Goal: Task Accomplishment & Management: Complete application form

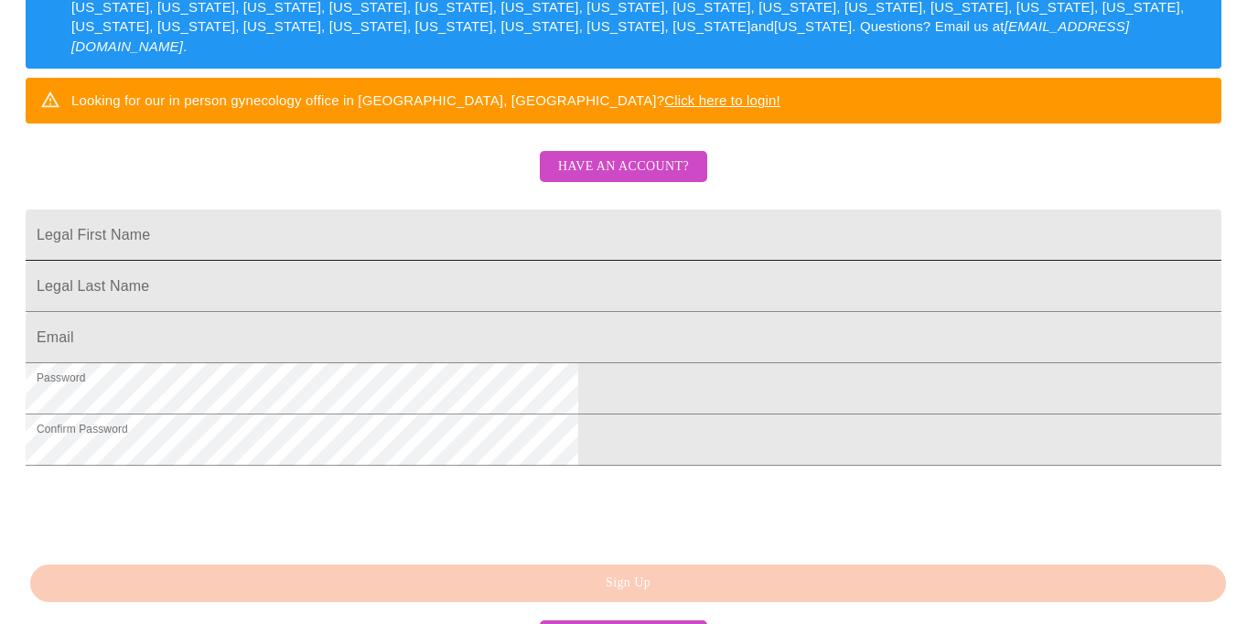
scroll to position [324, 0]
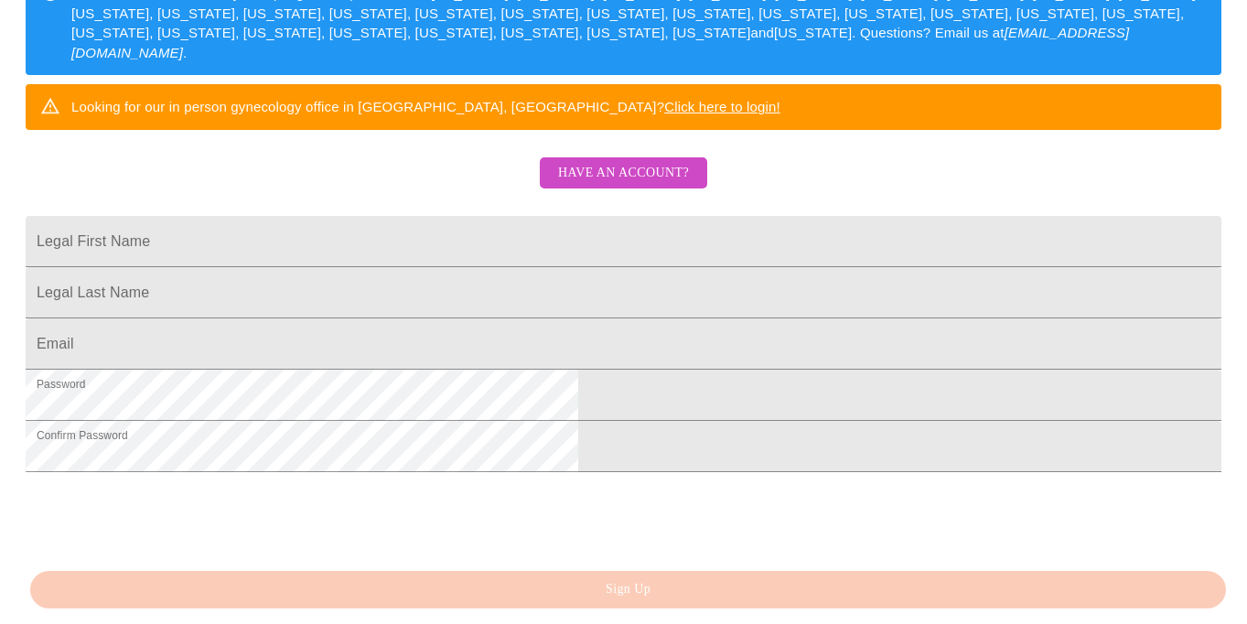
click at [612, 185] on span "Have an account?" at bounding box center [623, 173] width 131 height 23
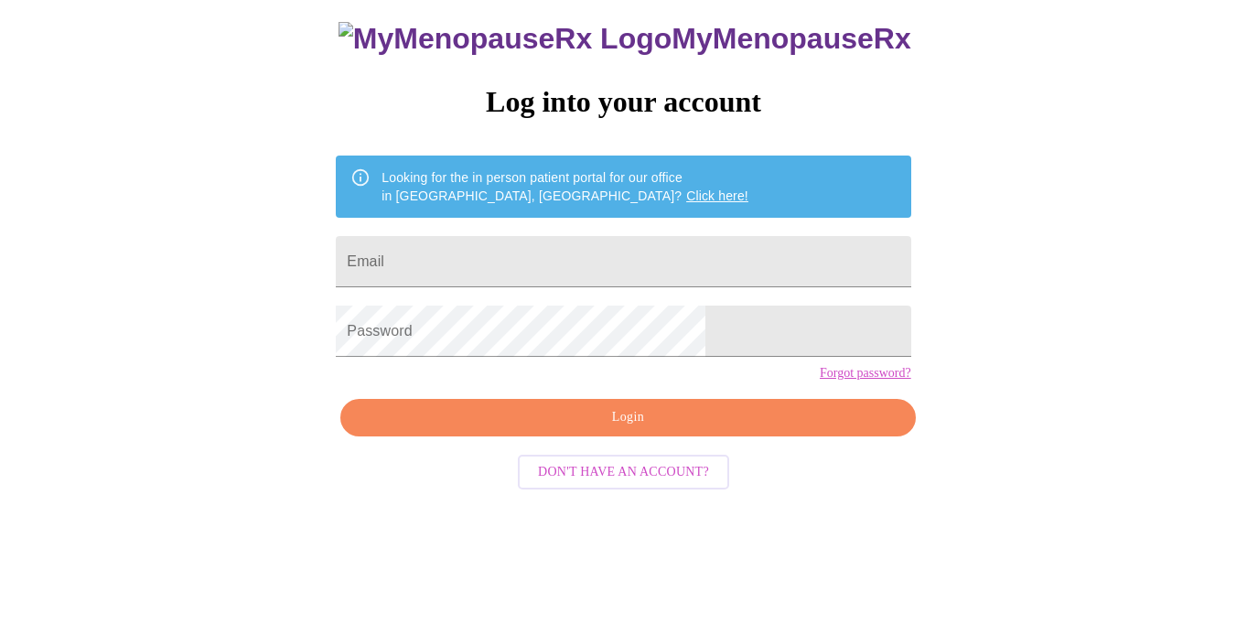
scroll to position [44, 0]
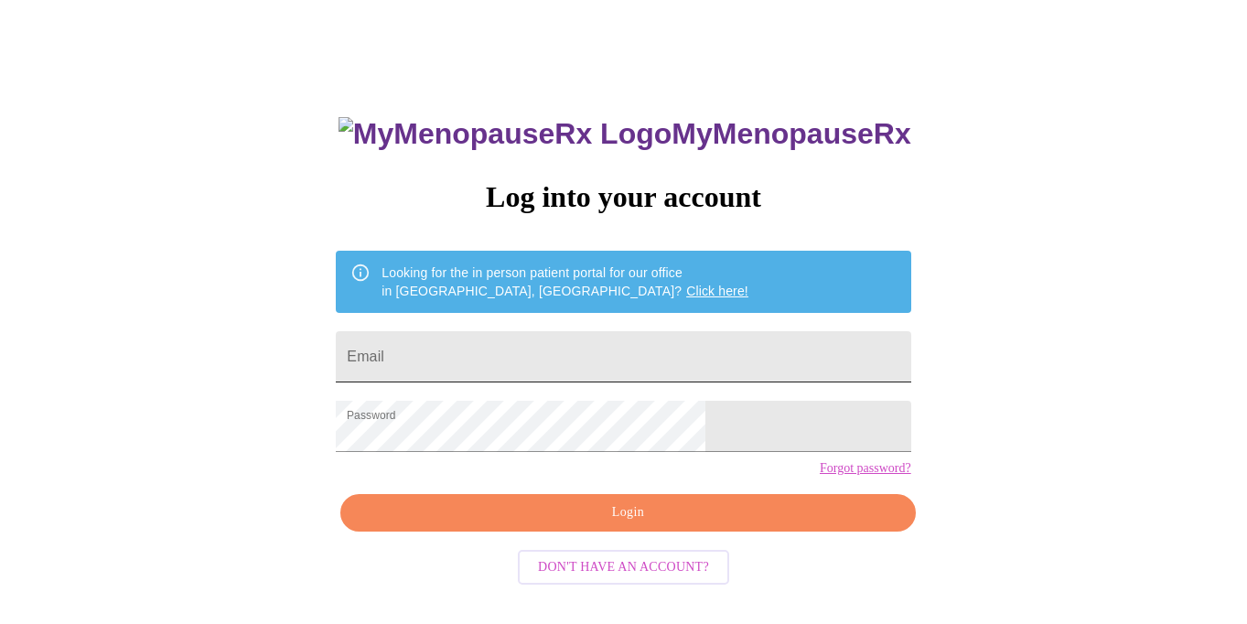
click at [511, 331] on input "Email" at bounding box center [623, 356] width 574 height 51
type input "[EMAIL_ADDRESS][PERSON_NAME][PERSON_NAME][DOMAIN_NAME]"
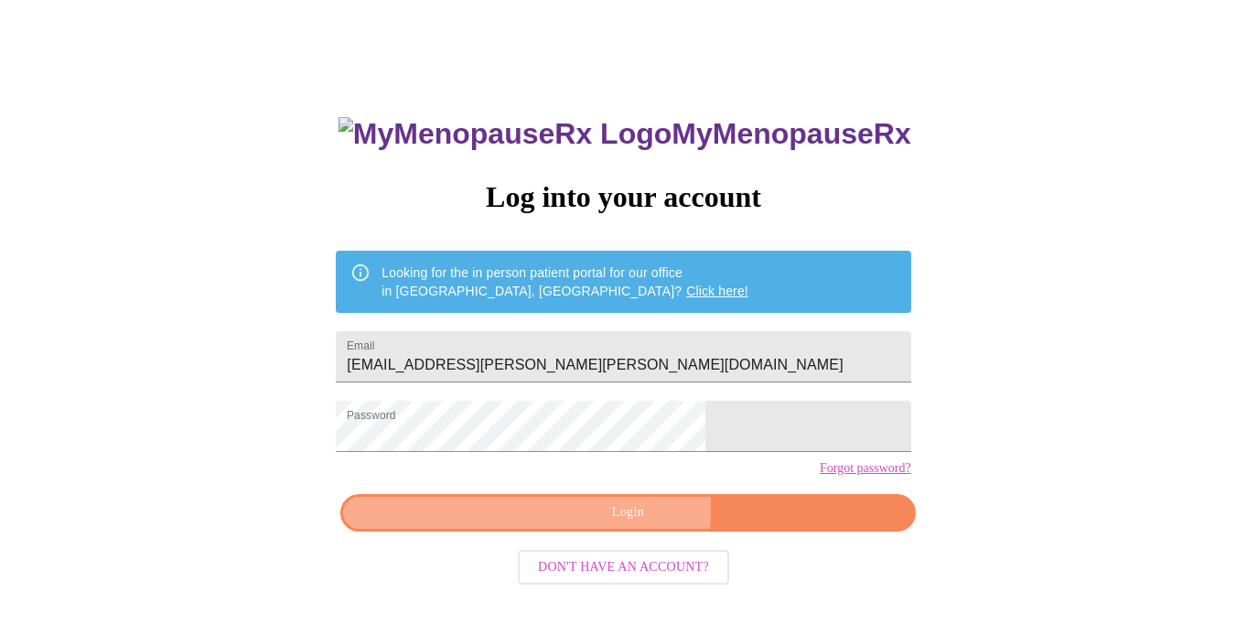
click at [542, 524] on span "Login" at bounding box center [627, 512] width 532 height 23
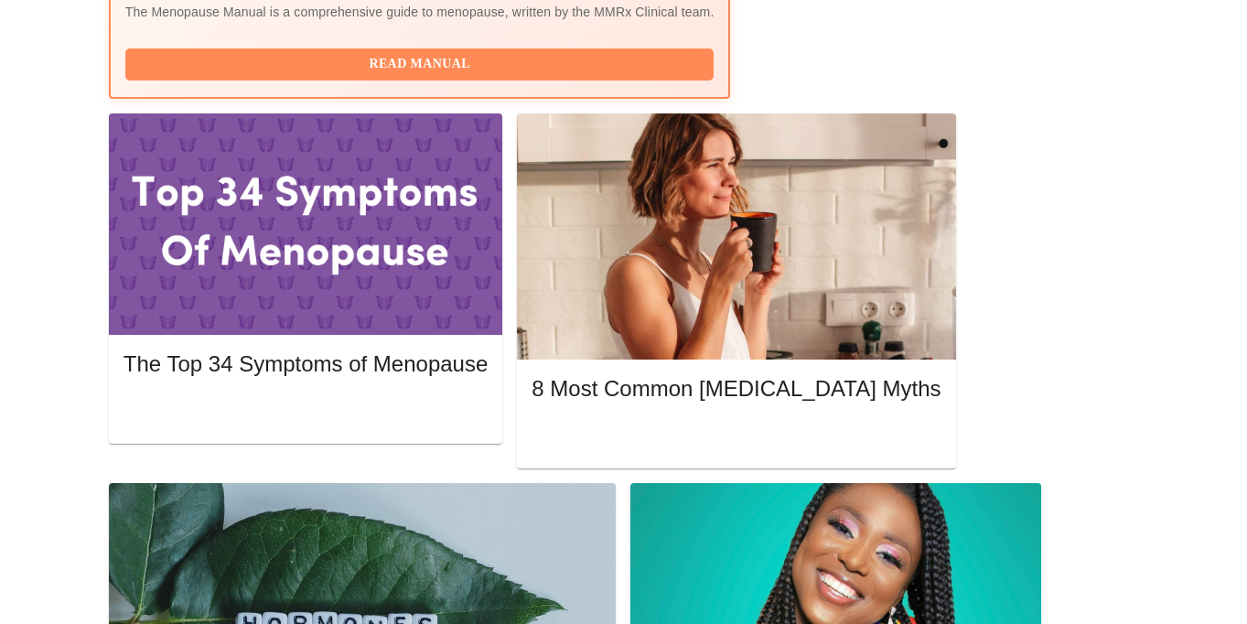
scroll to position [807, 0]
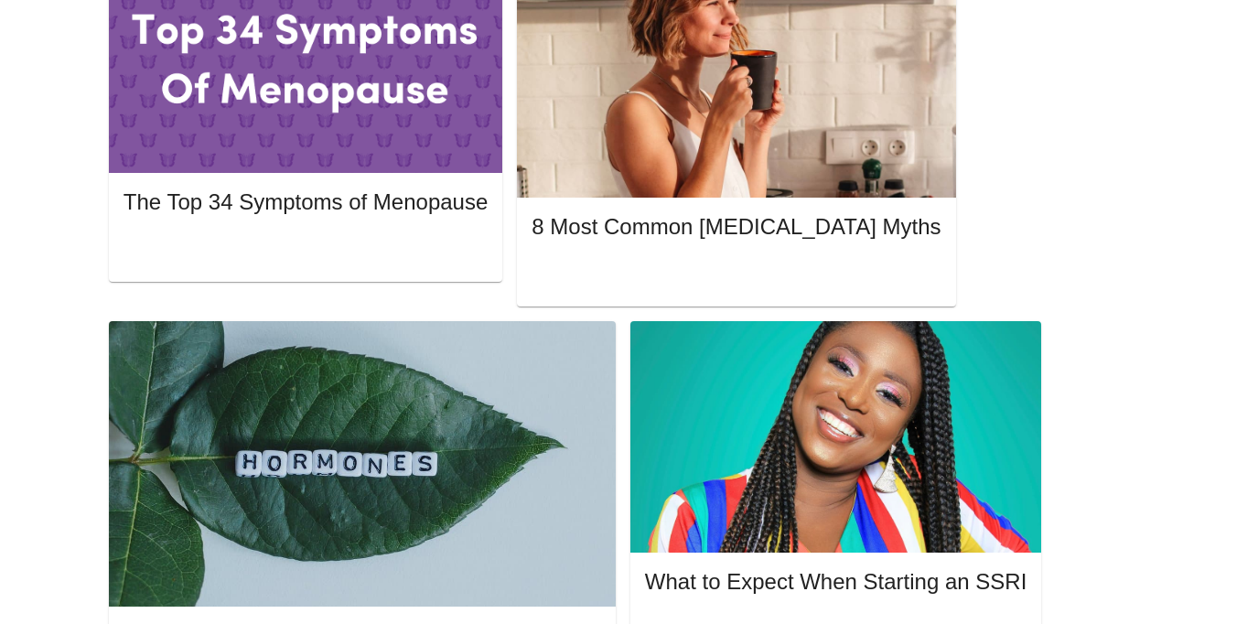
scroll to position [969, 0]
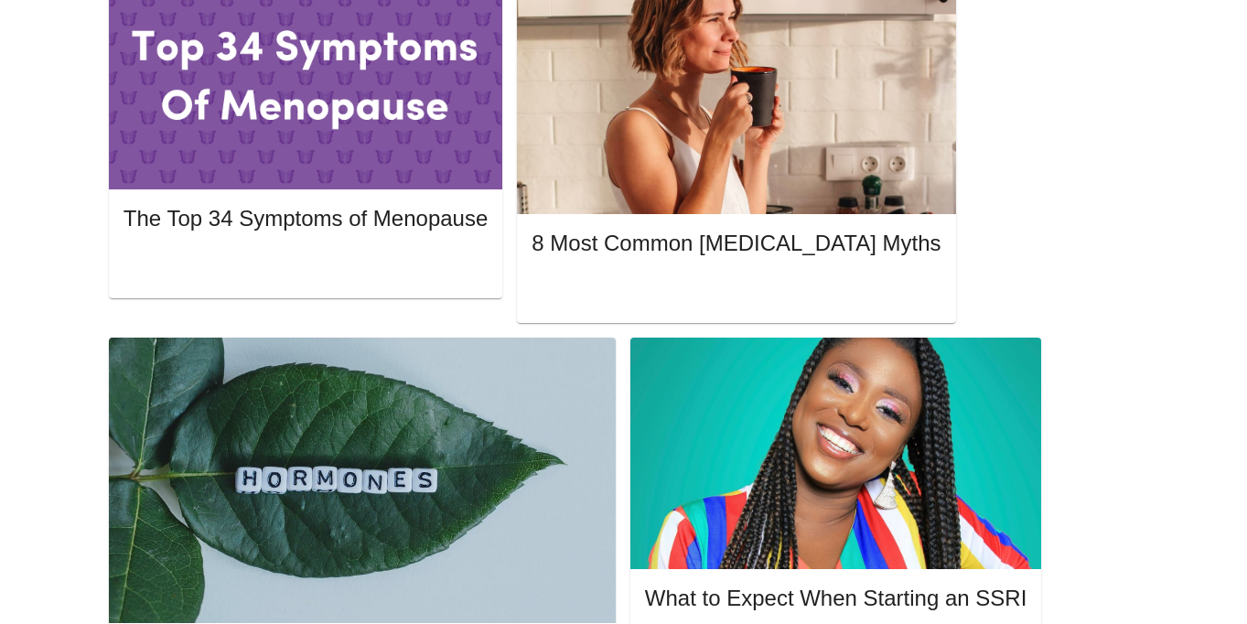
scroll to position [941, 0]
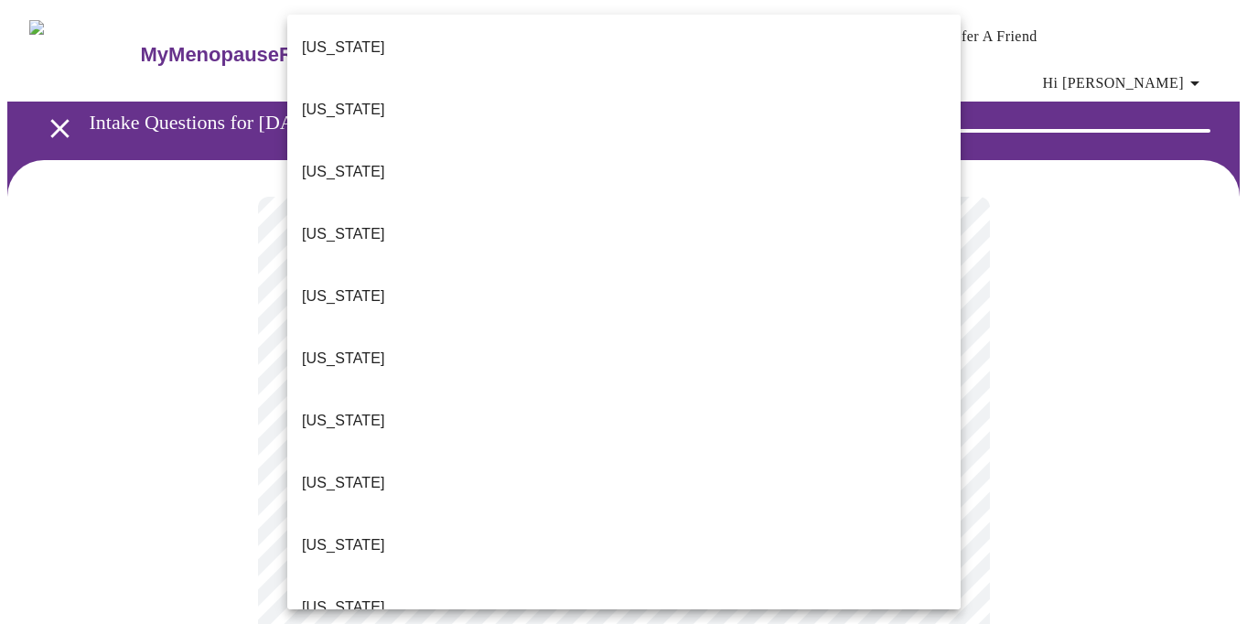
scroll to position [69, 0]
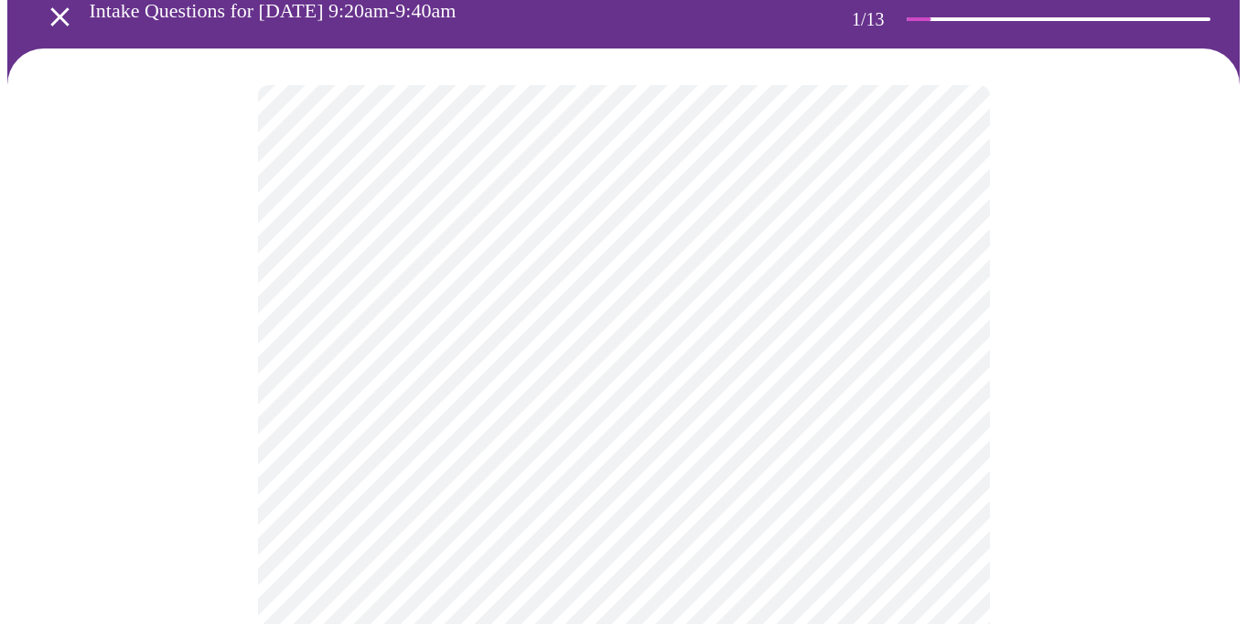
scroll to position [115, 0]
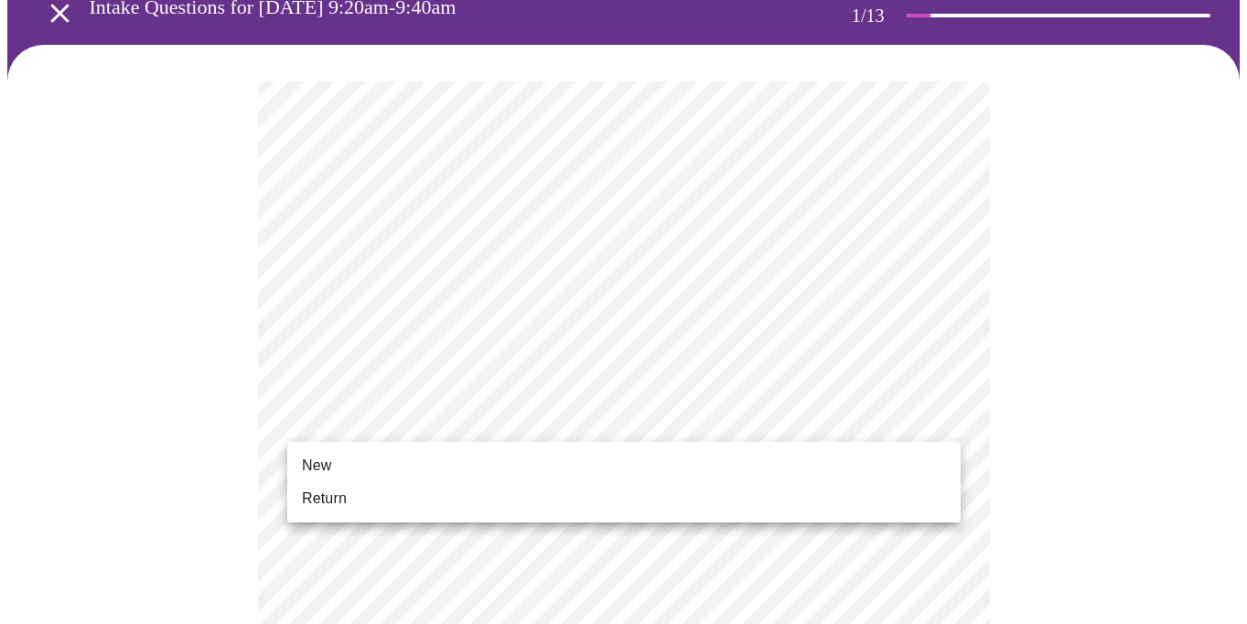
click at [923, 482] on li "Return" at bounding box center [623, 498] width 673 height 33
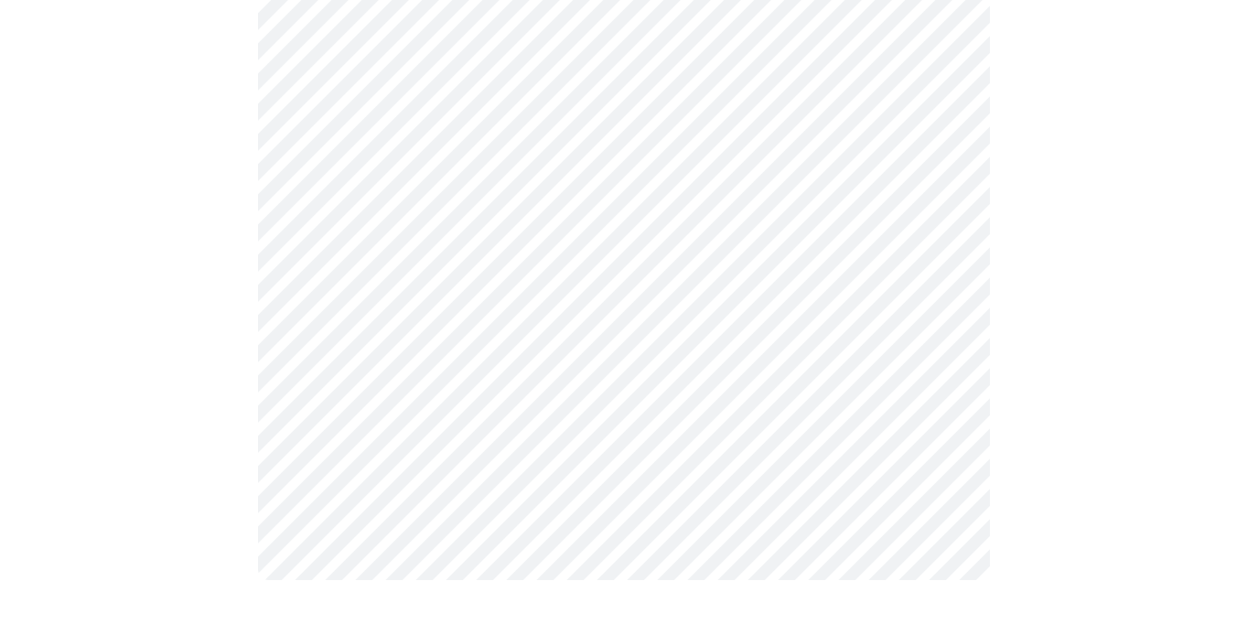
scroll to position [0, 0]
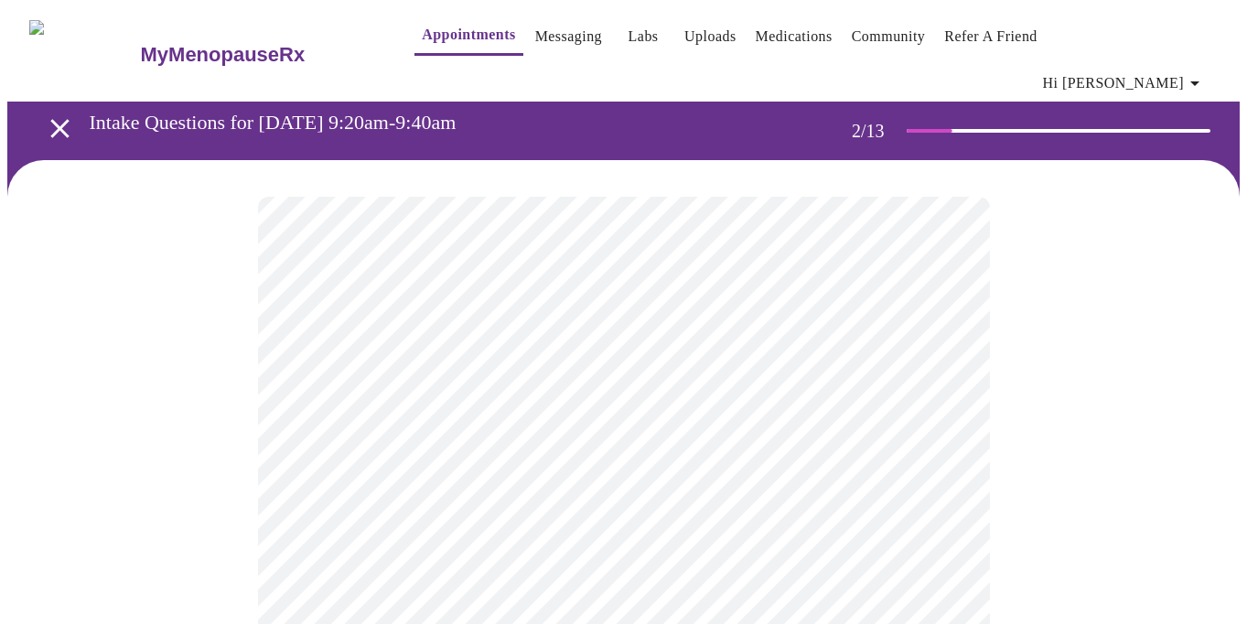
click at [948, 373] on body "MyMenopauseRx Appointments Messaging Labs Uploads Medications Community Refer a…" at bounding box center [623, 569] width 1232 height 1125
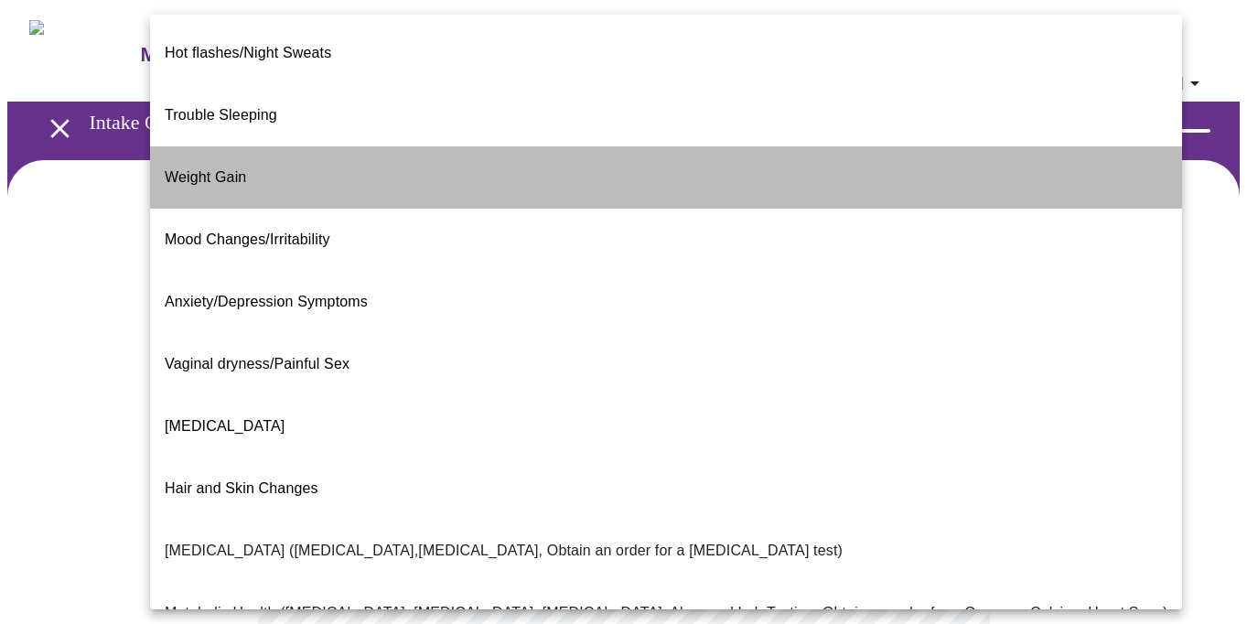
click at [915, 160] on li "Weight Gain" at bounding box center [666, 177] width 1032 height 62
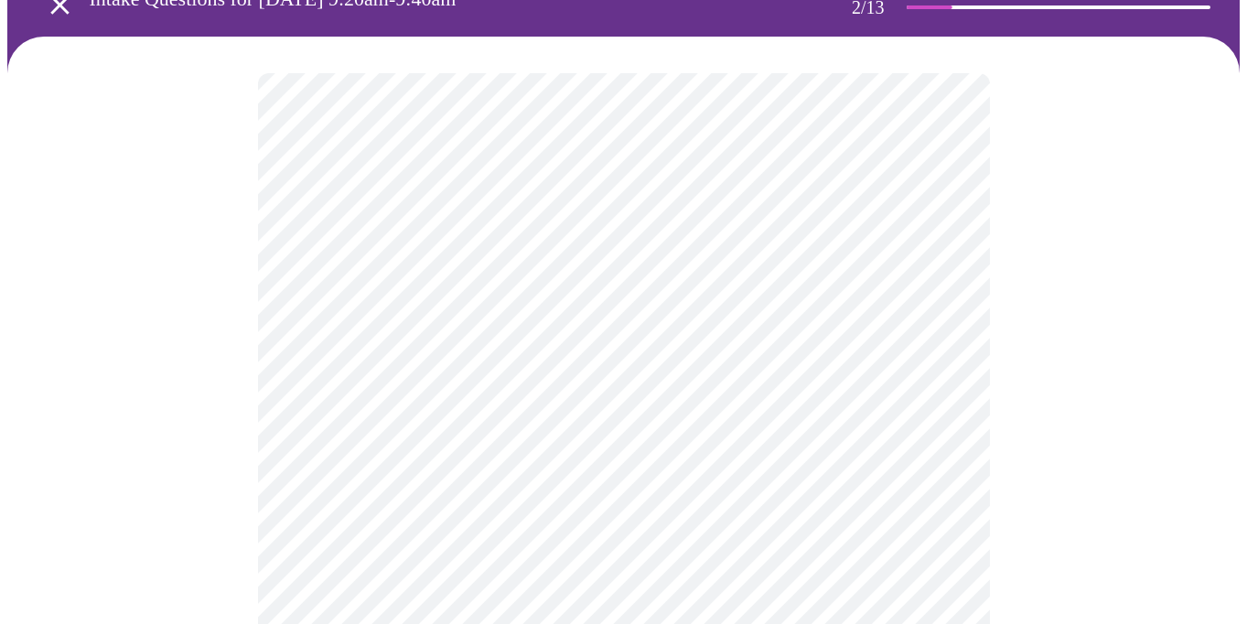
scroll to position [125, 0]
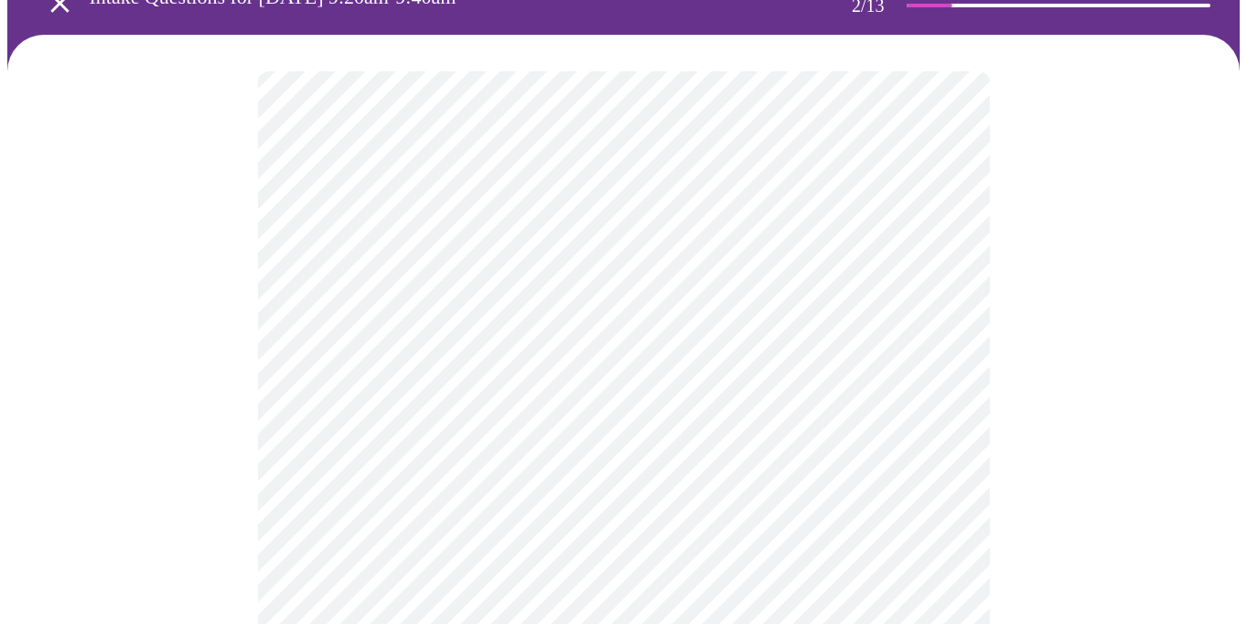
click at [947, 438] on body "MyMenopauseRx Appointments Messaging Labs Uploads Medications Community Refer a…" at bounding box center [623, 439] width 1232 height 1114
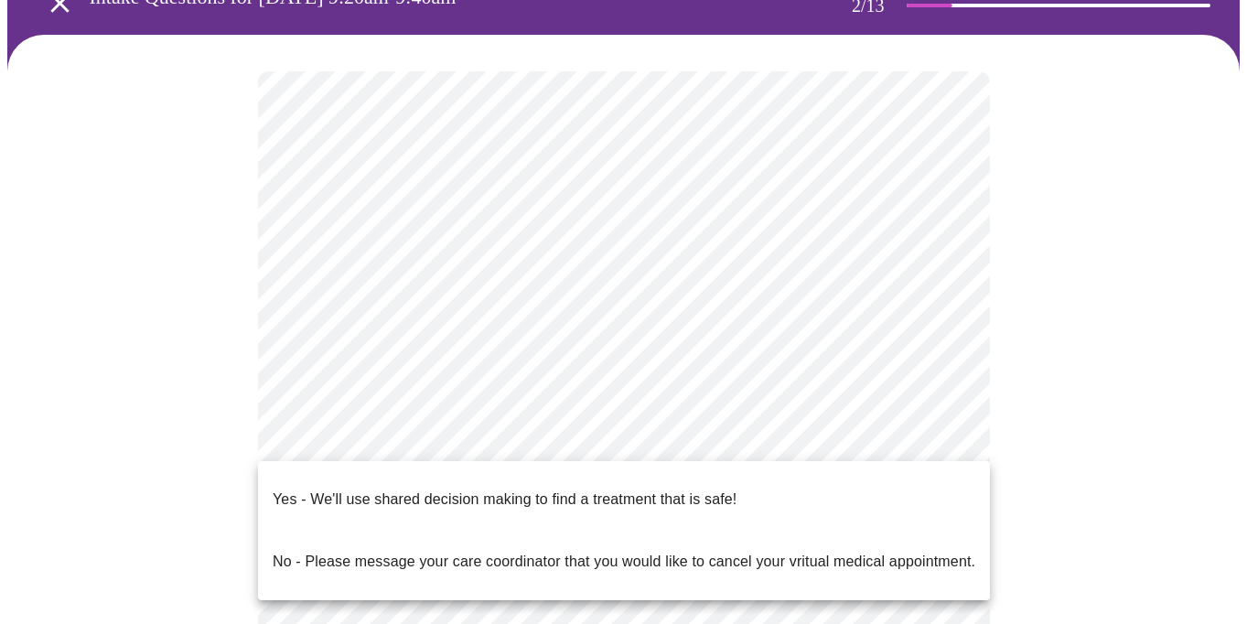
click at [941, 551] on p "No - Please message your care coordinator that you would like to cancel your vr…" at bounding box center [624, 562] width 702 height 22
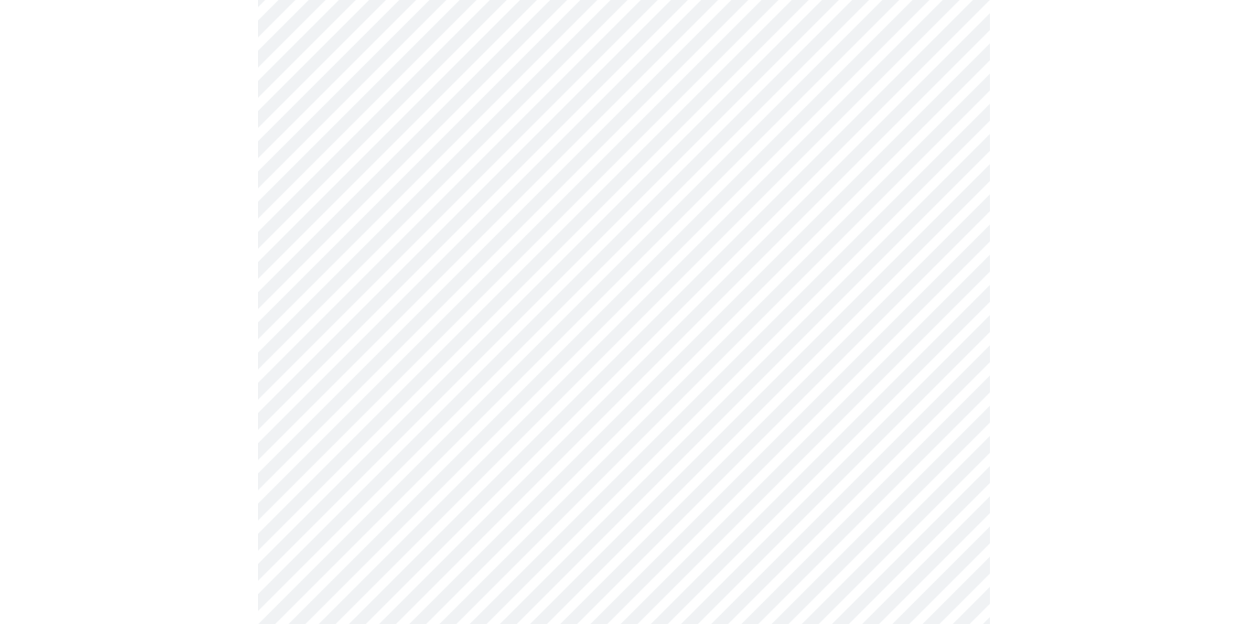
scroll to position [0, 0]
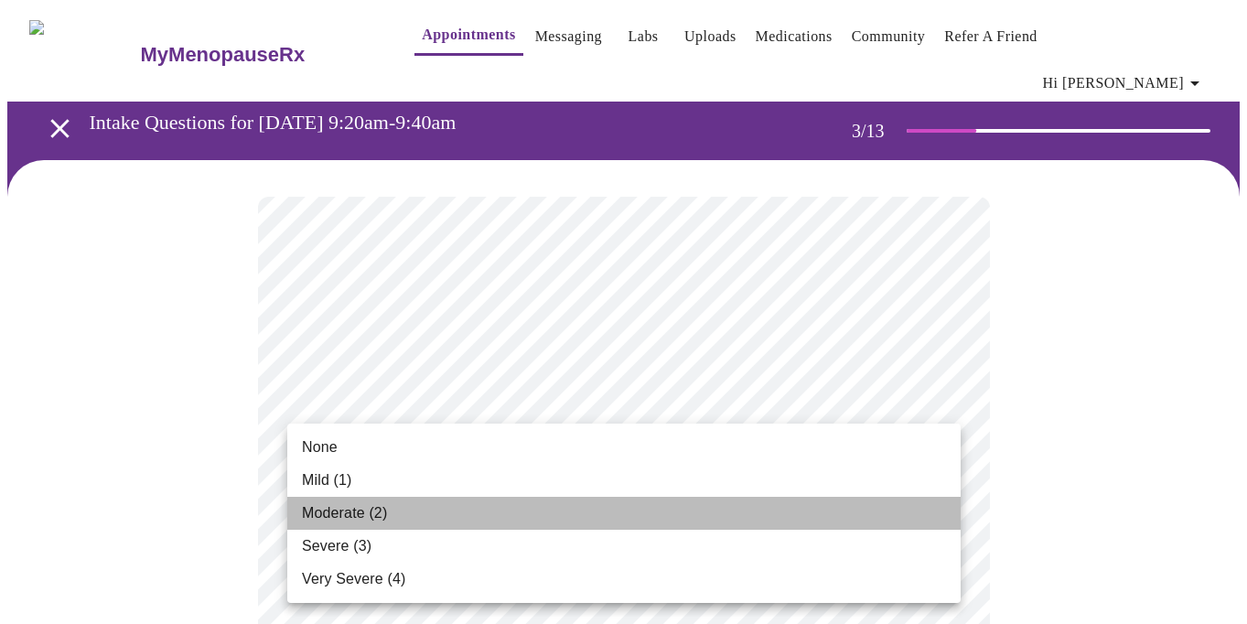
click at [890, 510] on li "Moderate (2)" at bounding box center [623, 513] width 673 height 33
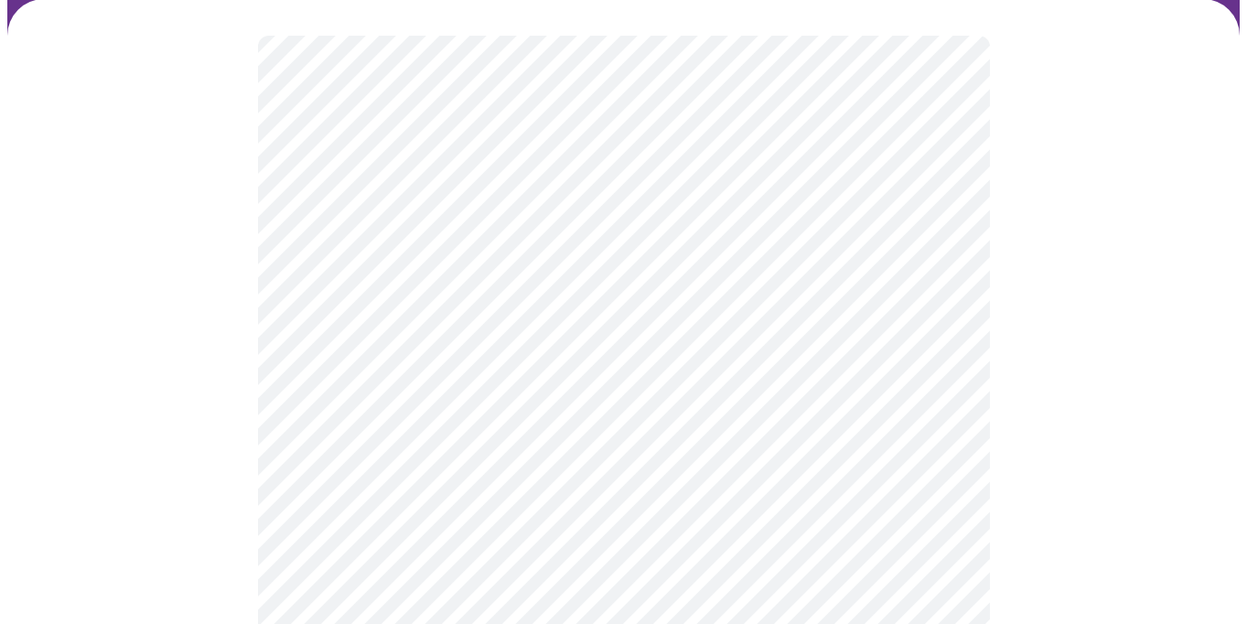
scroll to position [164, 0]
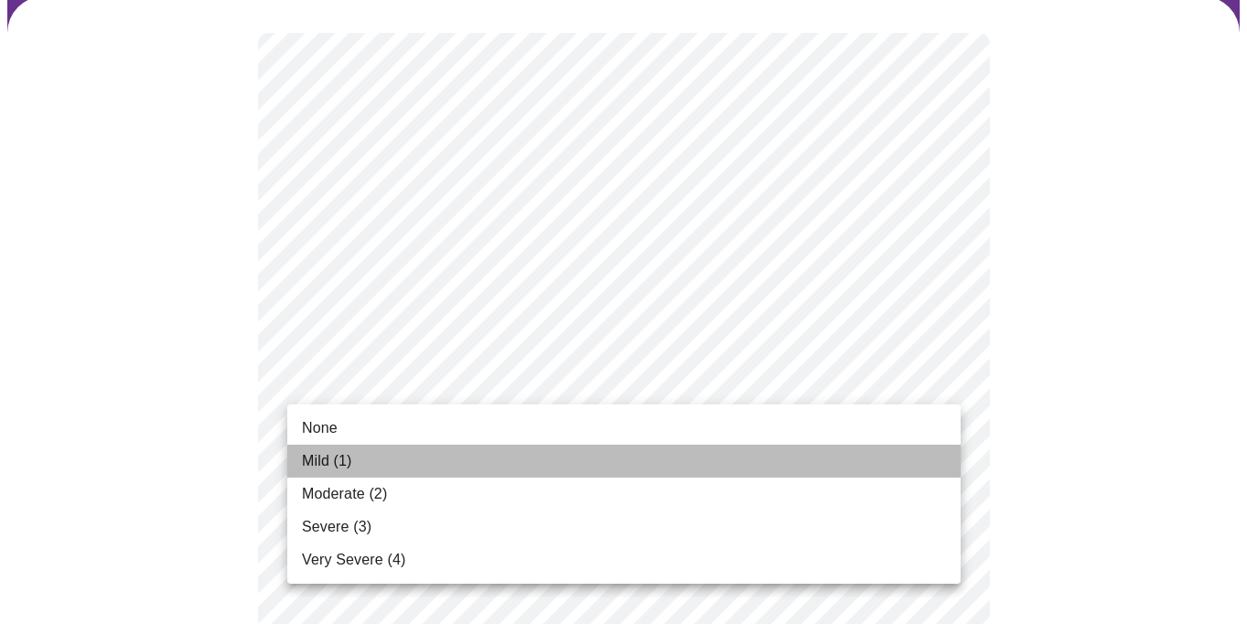
click at [906, 451] on li "Mild (1)" at bounding box center [623, 460] width 673 height 33
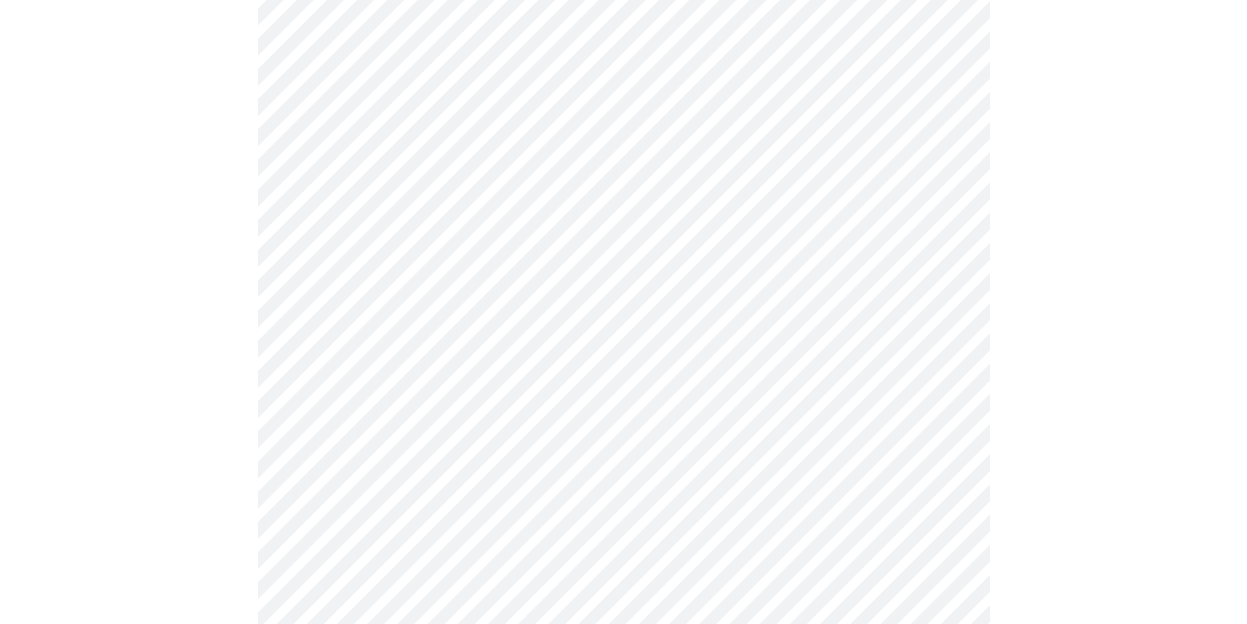
scroll to position [341, 0]
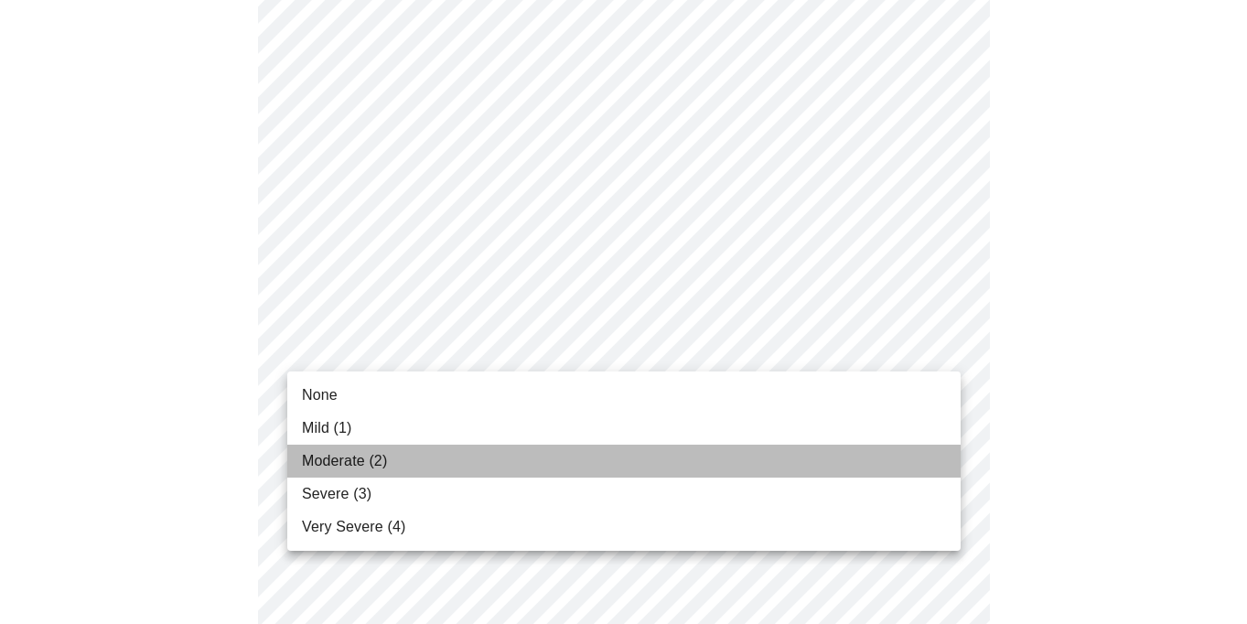
click at [911, 459] on li "Moderate (2)" at bounding box center [623, 460] width 673 height 33
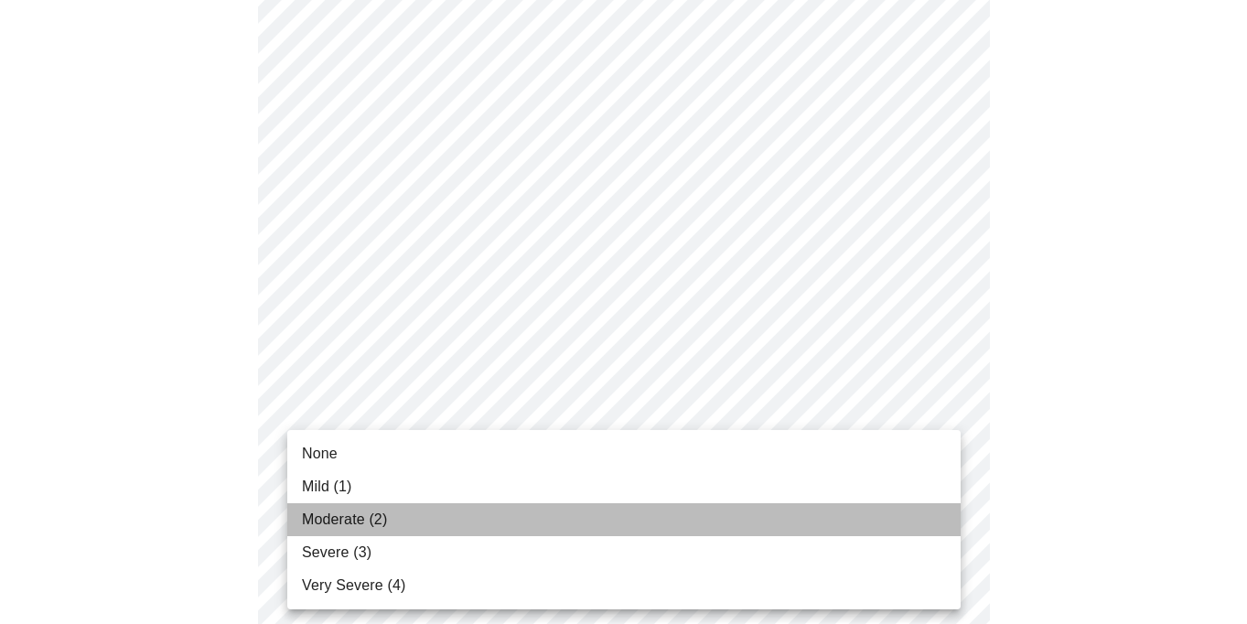
click at [926, 526] on li "Moderate (2)" at bounding box center [623, 519] width 673 height 33
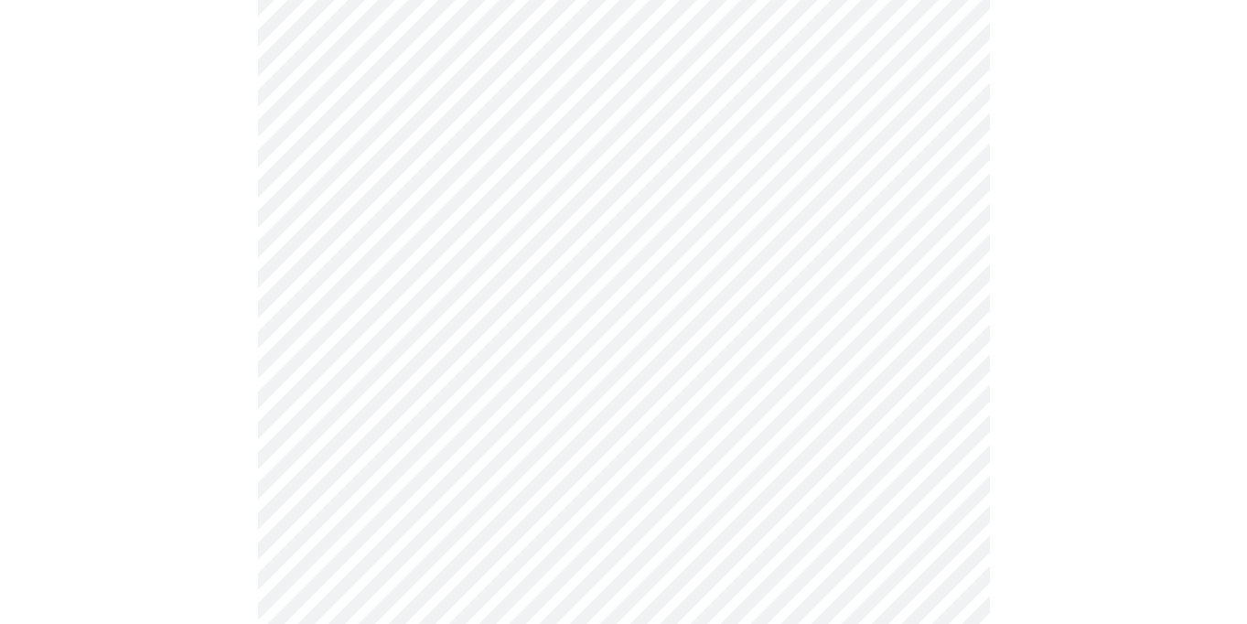
scroll to position [501, 0]
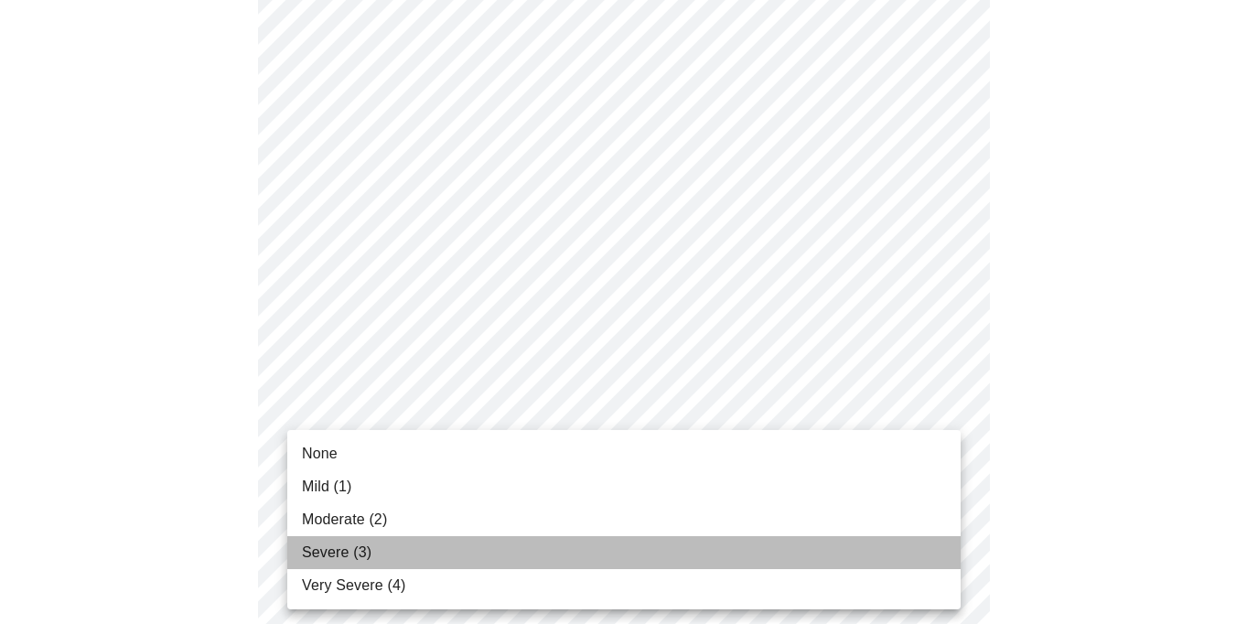
click at [928, 540] on li "Severe (3)" at bounding box center [623, 552] width 673 height 33
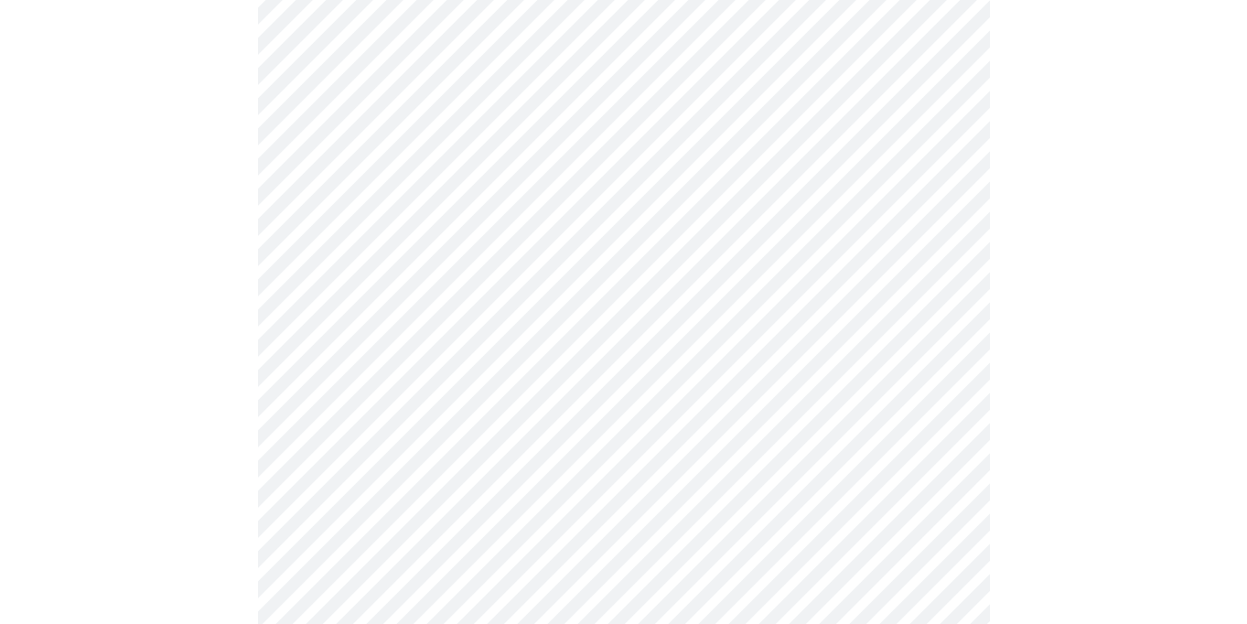
scroll to position [677, 0]
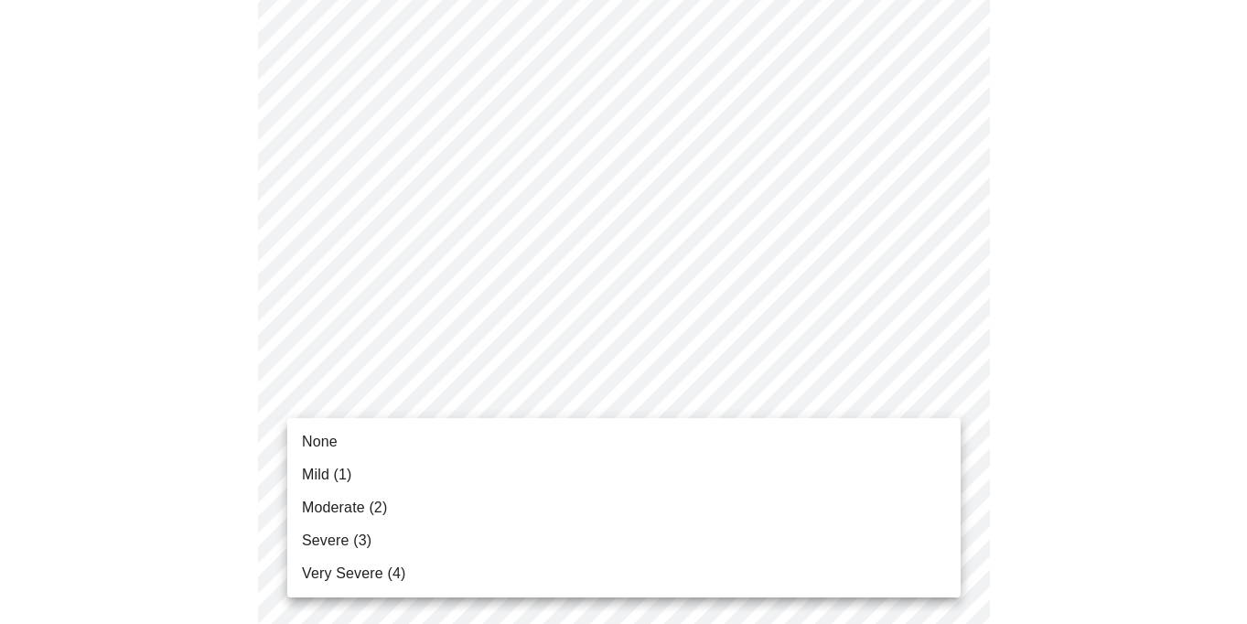
click at [939, 387] on body "MyMenopauseRx Appointments Messaging Labs Uploads Medications Community Refer a…" at bounding box center [623, 496] width 1232 height 2330
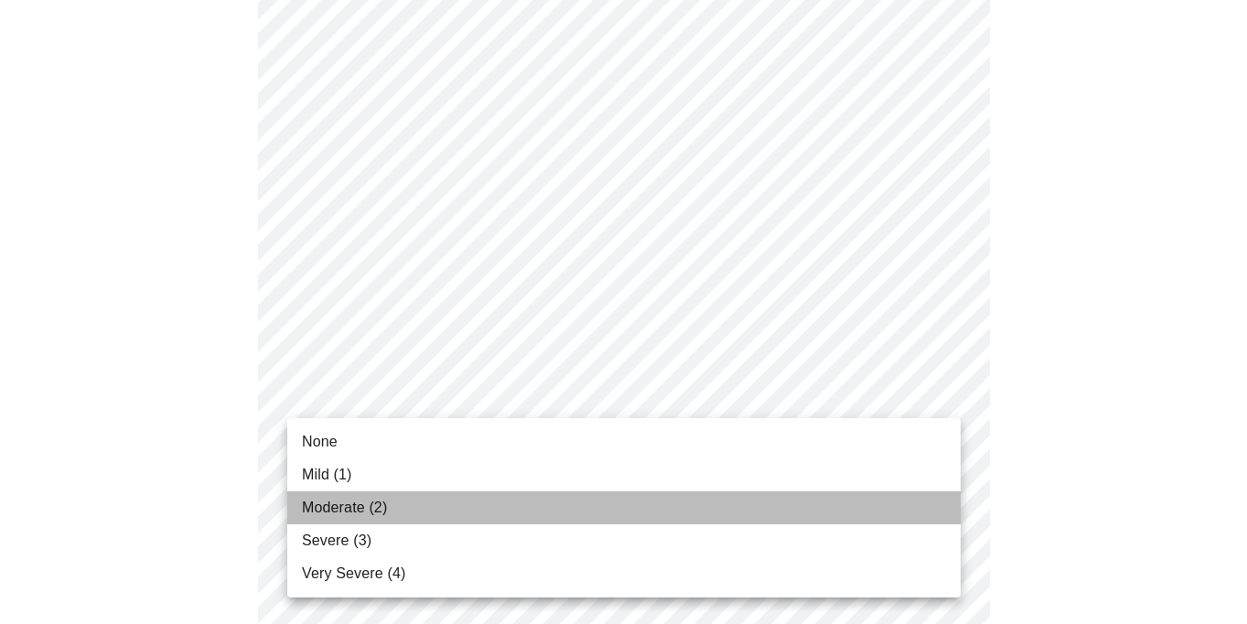
click at [907, 509] on li "Moderate (2)" at bounding box center [623, 507] width 673 height 33
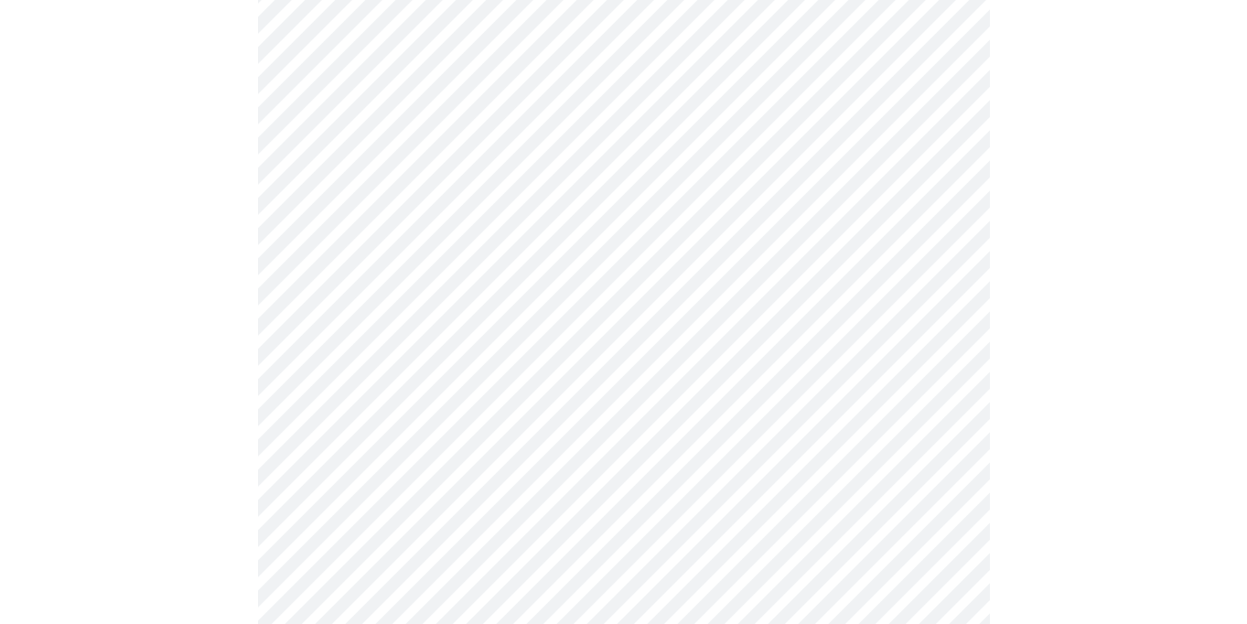
scroll to position [817, 0]
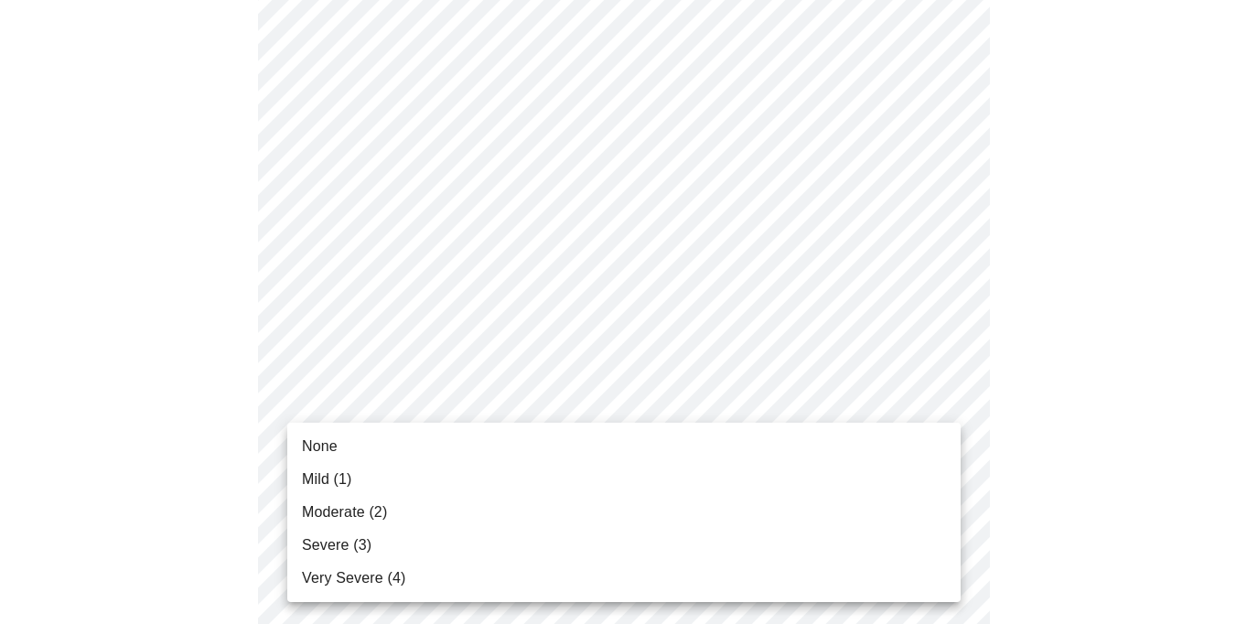
click at [948, 394] on body "MyMenopauseRx Appointments Messaging Labs Uploads Medications Community Refer a…" at bounding box center [623, 343] width 1232 height 2305
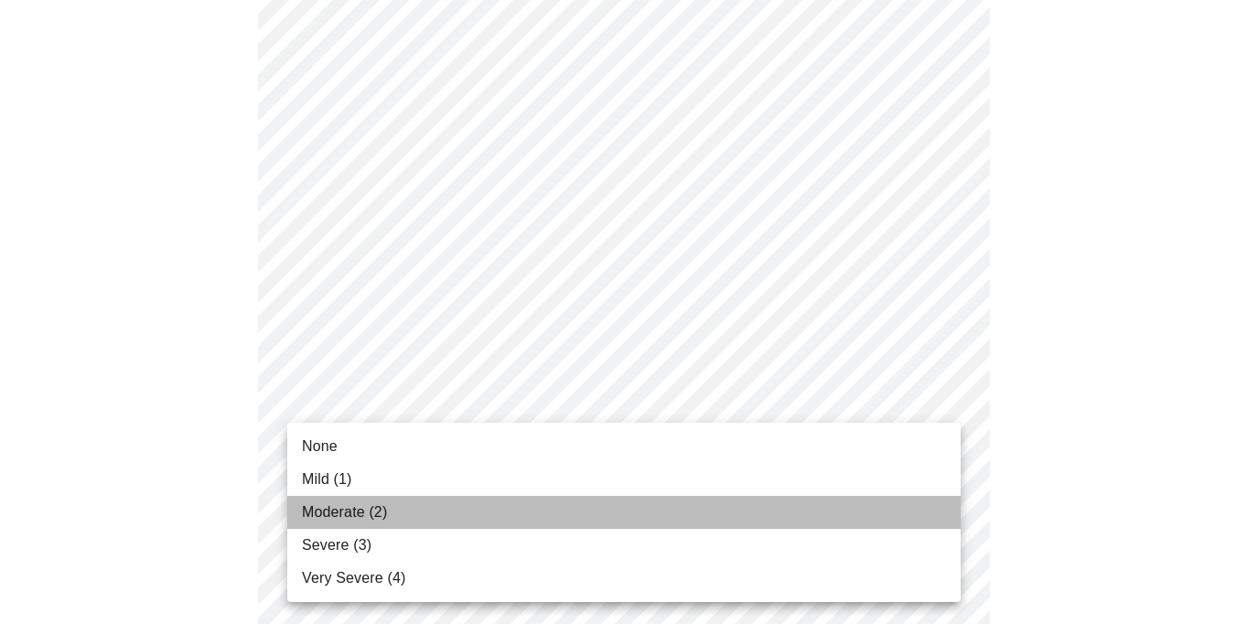
click at [908, 512] on li "Moderate (2)" at bounding box center [623, 512] width 673 height 33
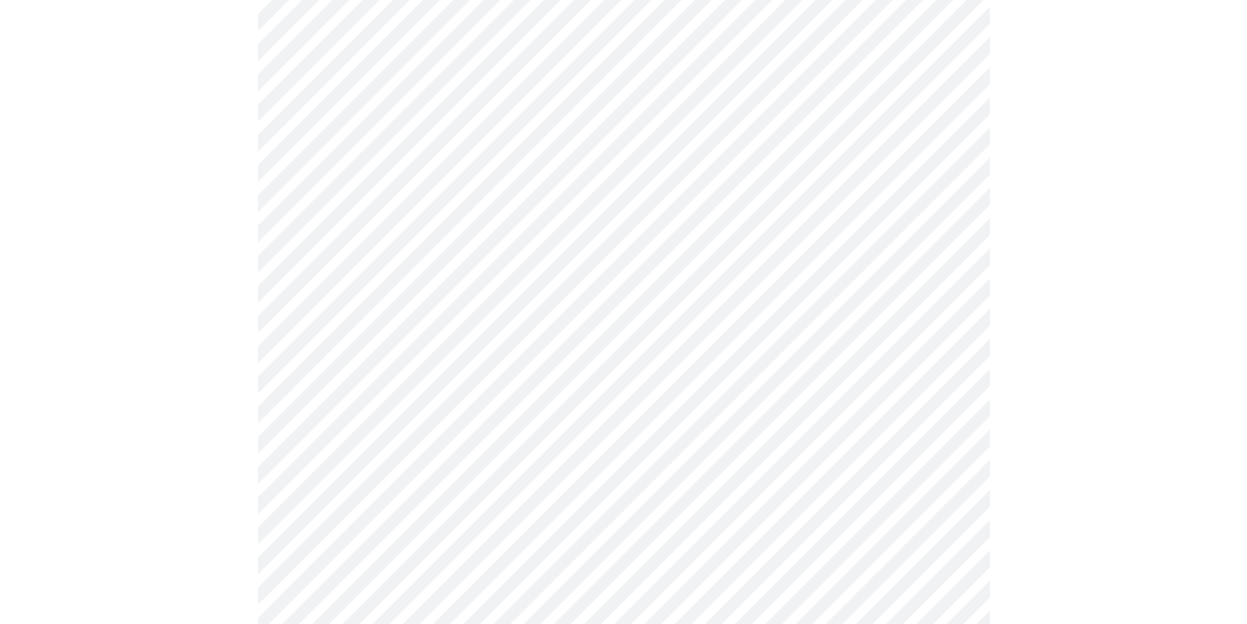
click at [949, 388] on body "MyMenopauseRx Appointments Messaging Labs Uploads Medications Community Refer a…" at bounding box center [623, 330] width 1232 height 2279
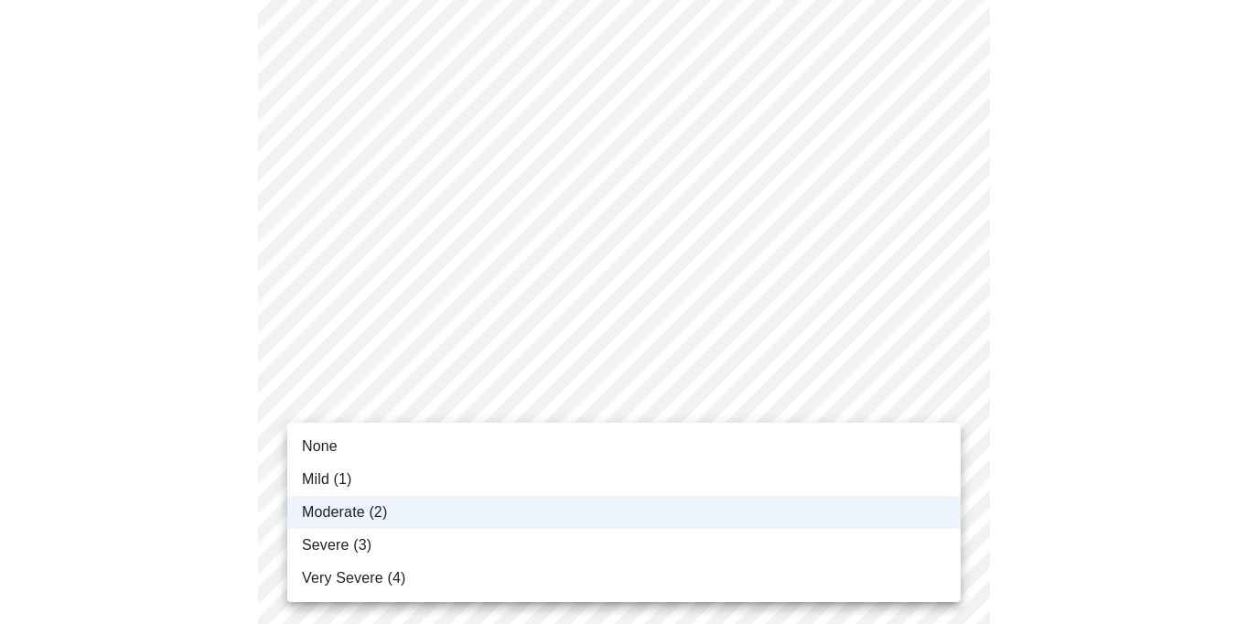
click at [909, 530] on li "Severe (3)" at bounding box center [623, 545] width 673 height 33
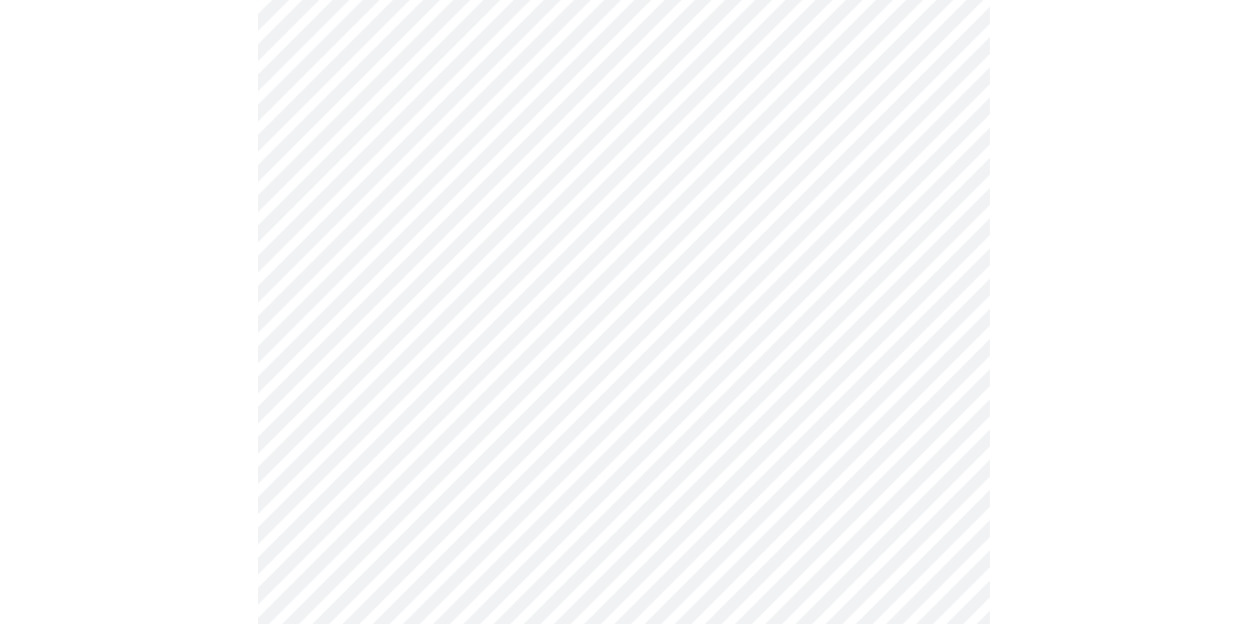
click at [948, 533] on body "MyMenopauseRx Appointments Messaging Labs Uploads Medications Community Refer a…" at bounding box center [623, 330] width 1232 height 2279
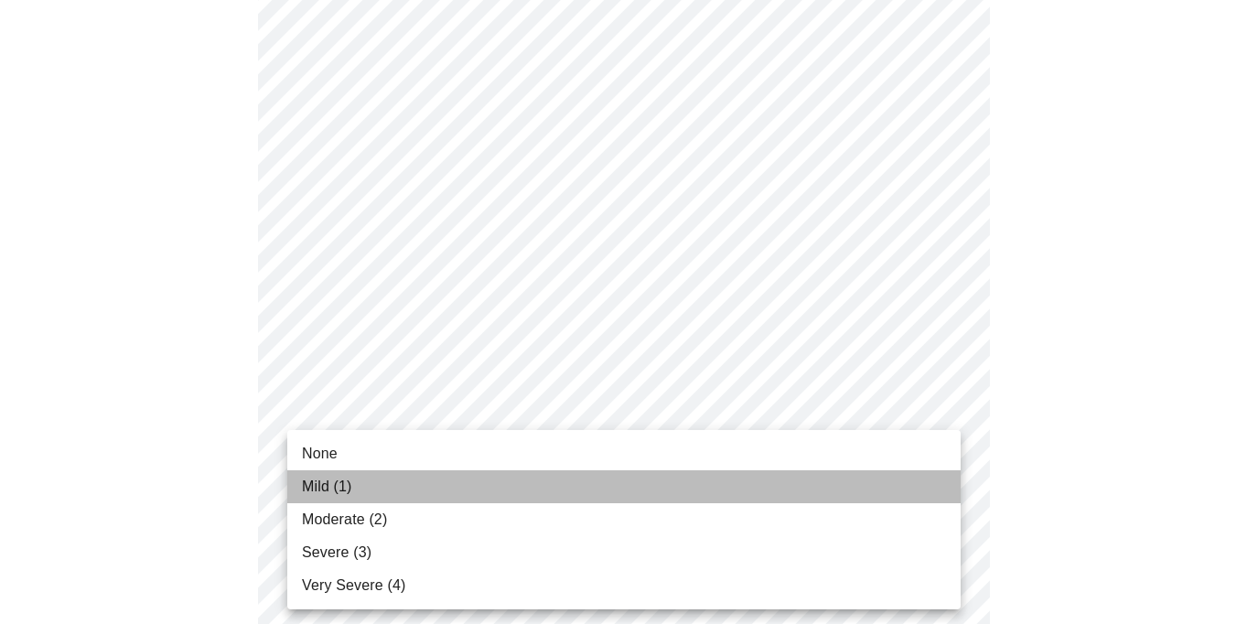
click at [935, 493] on li "Mild (1)" at bounding box center [623, 486] width 673 height 33
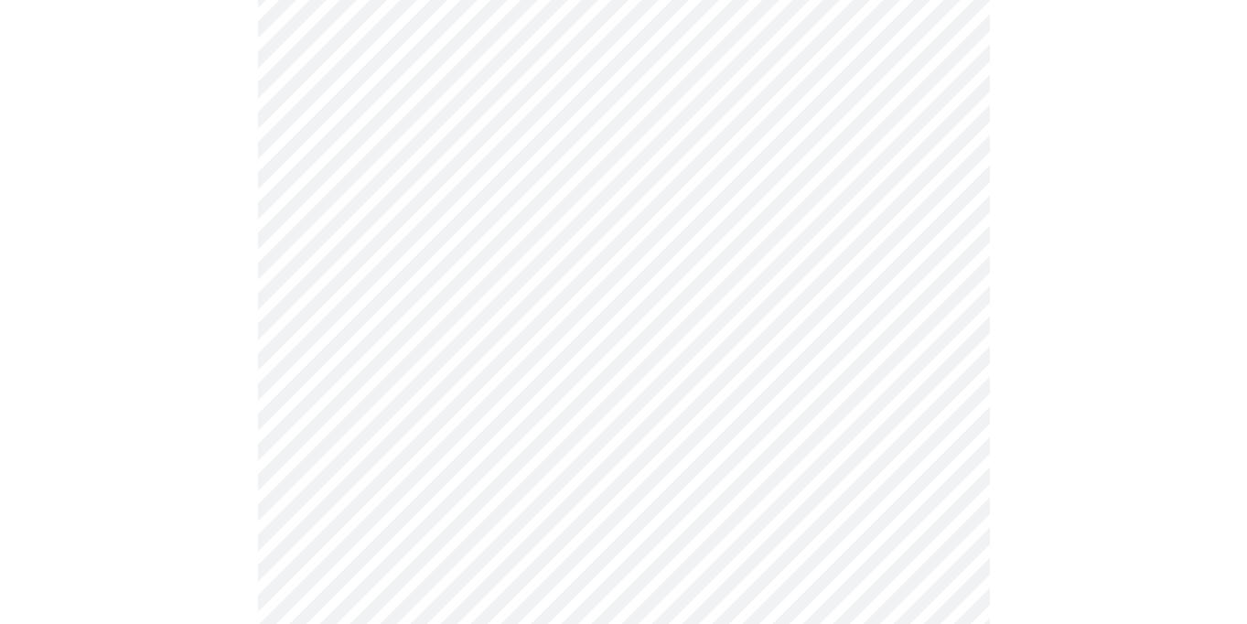
scroll to position [1078, 0]
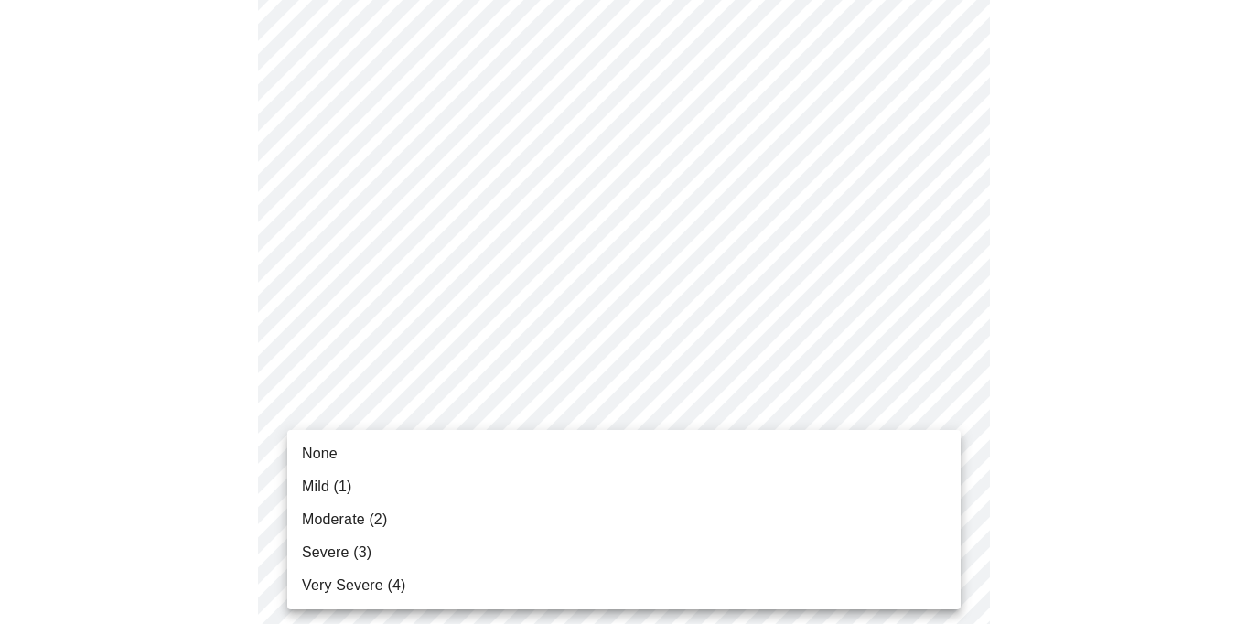
click at [948, 420] on body "MyMenopauseRx Appointments Messaging Labs Uploads Medications Community Refer a…" at bounding box center [623, 56] width 1232 height 2254
click at [927, 477] on li "Mild (1)" at bounding box center [623, 486] width 673 height 33
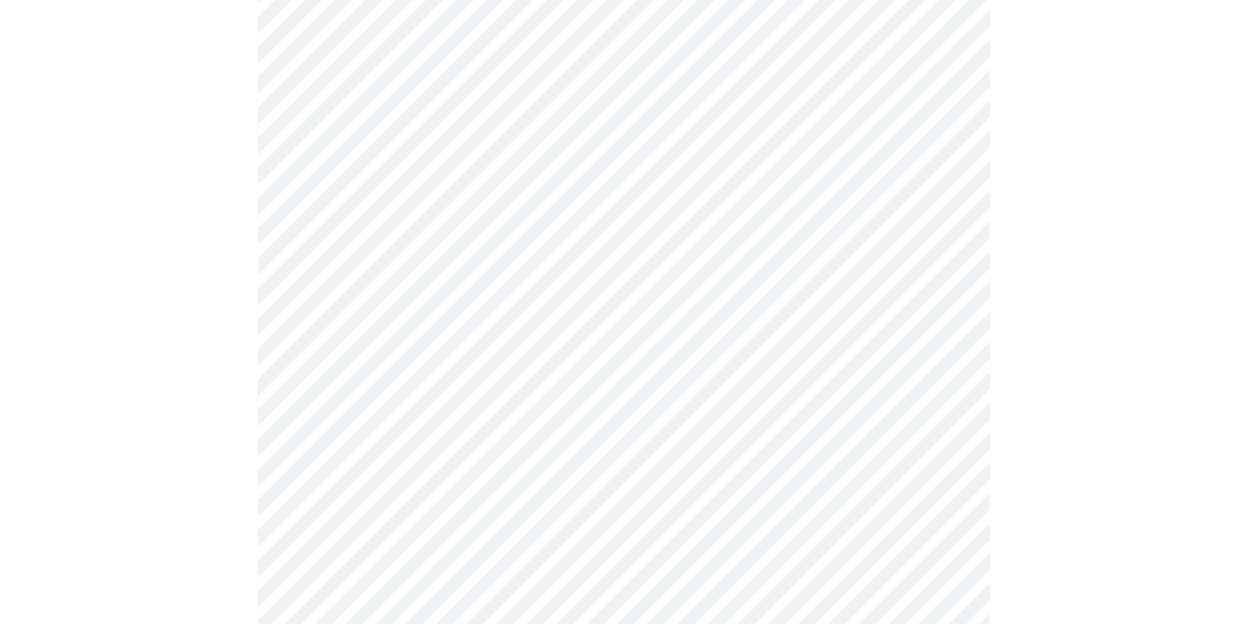
scroll to position [1273, 0]
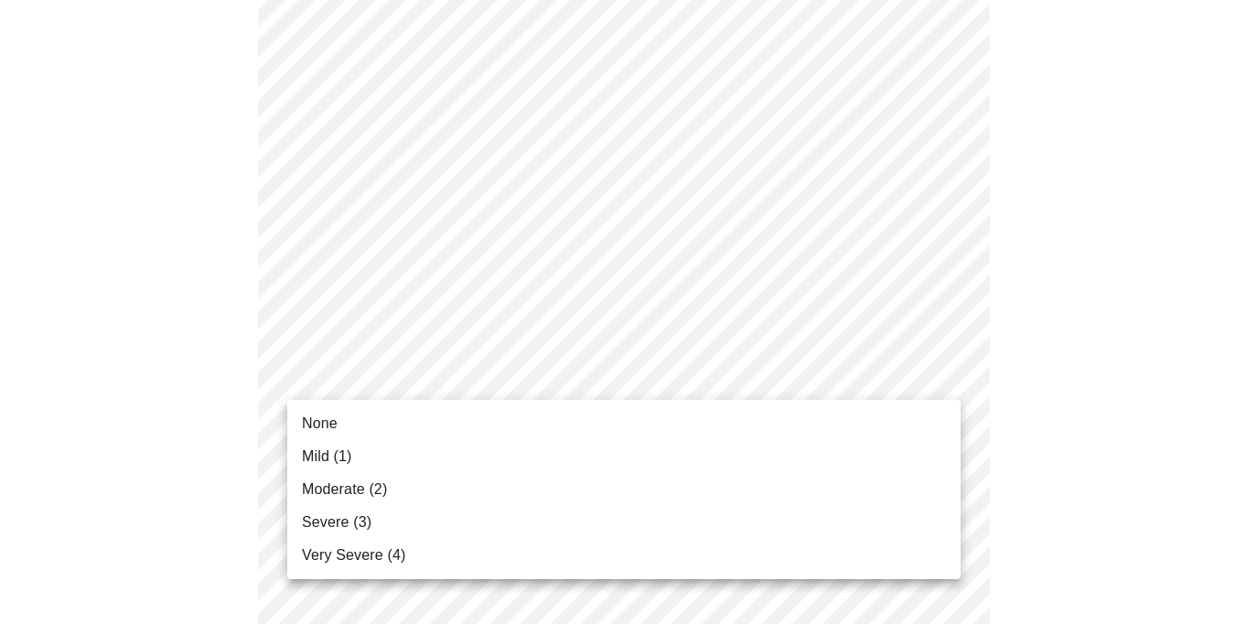
click at [905, 455] on li "Mild (1)" at bounding box center [623, 456] width 673 height 33
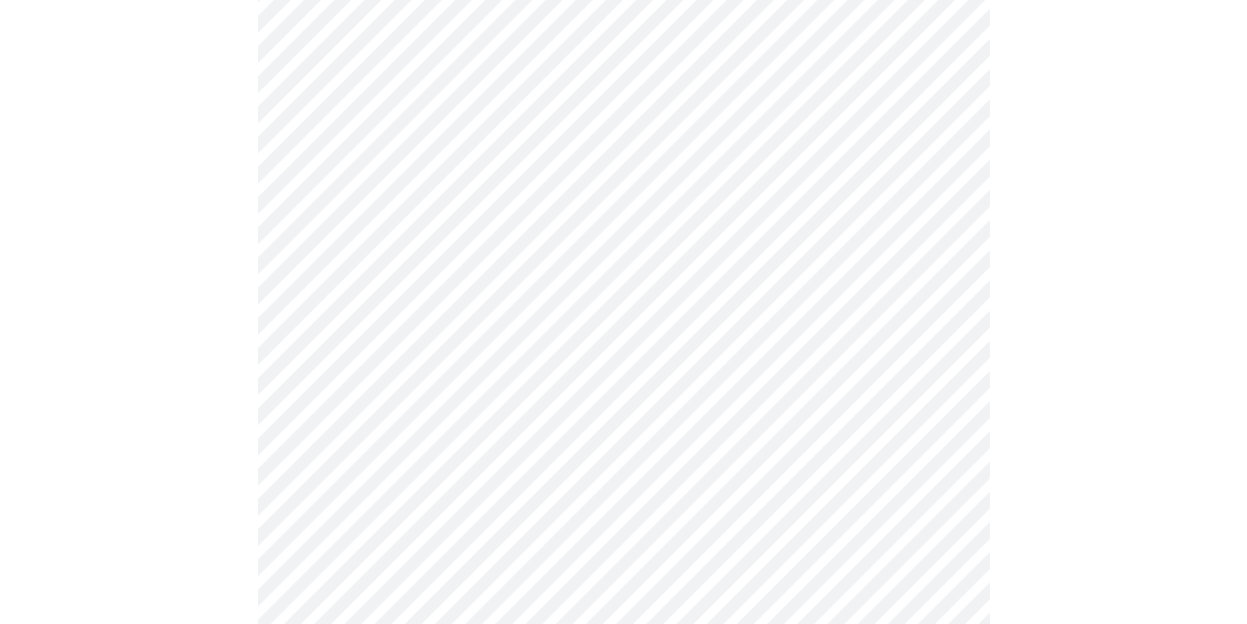
scroll to position [1430, 0]
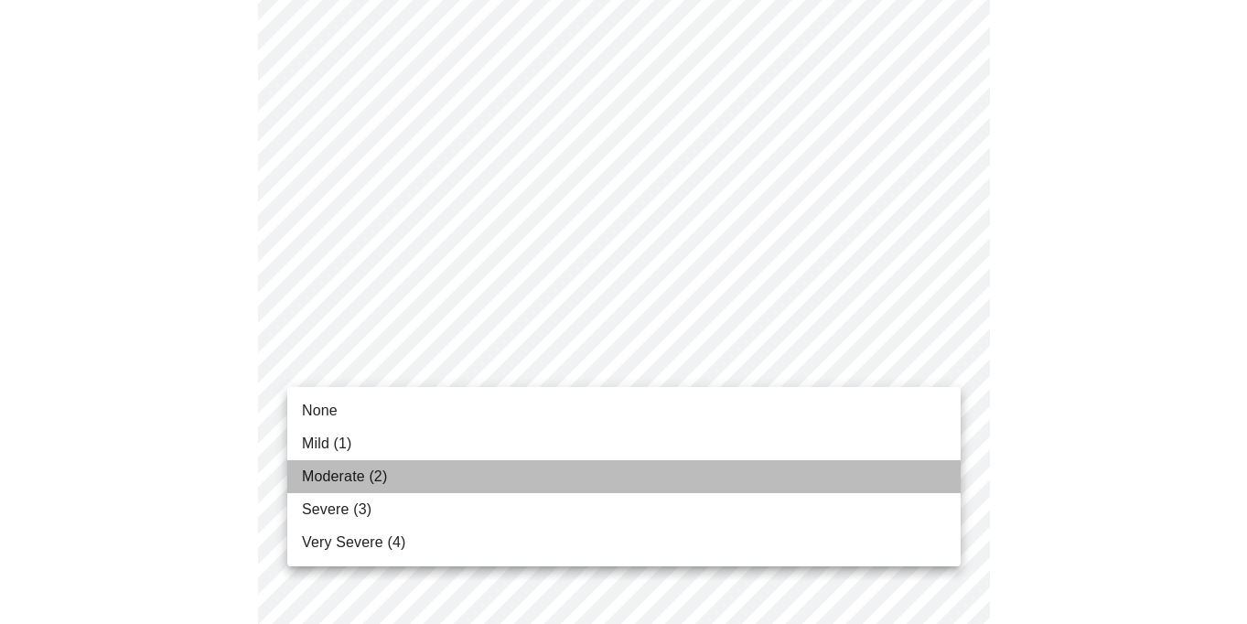
click at [933, 469] on li "Moderate (2)" at bounding box center [623, 476] width 673 height 33
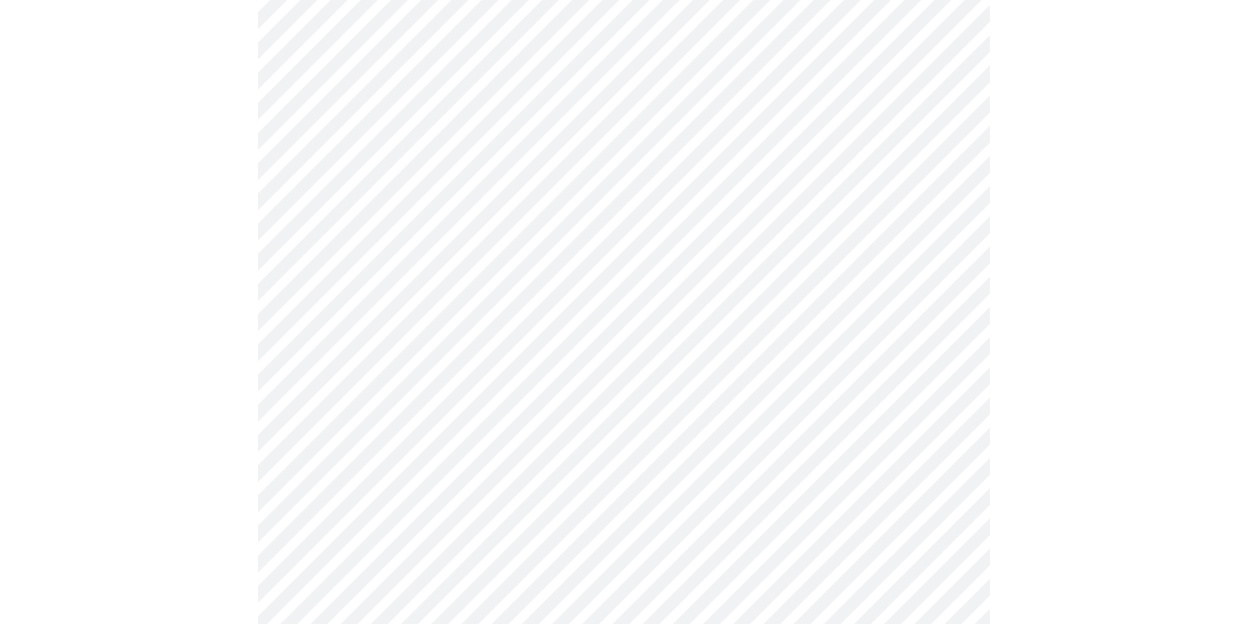
scroll to position [833, 0]
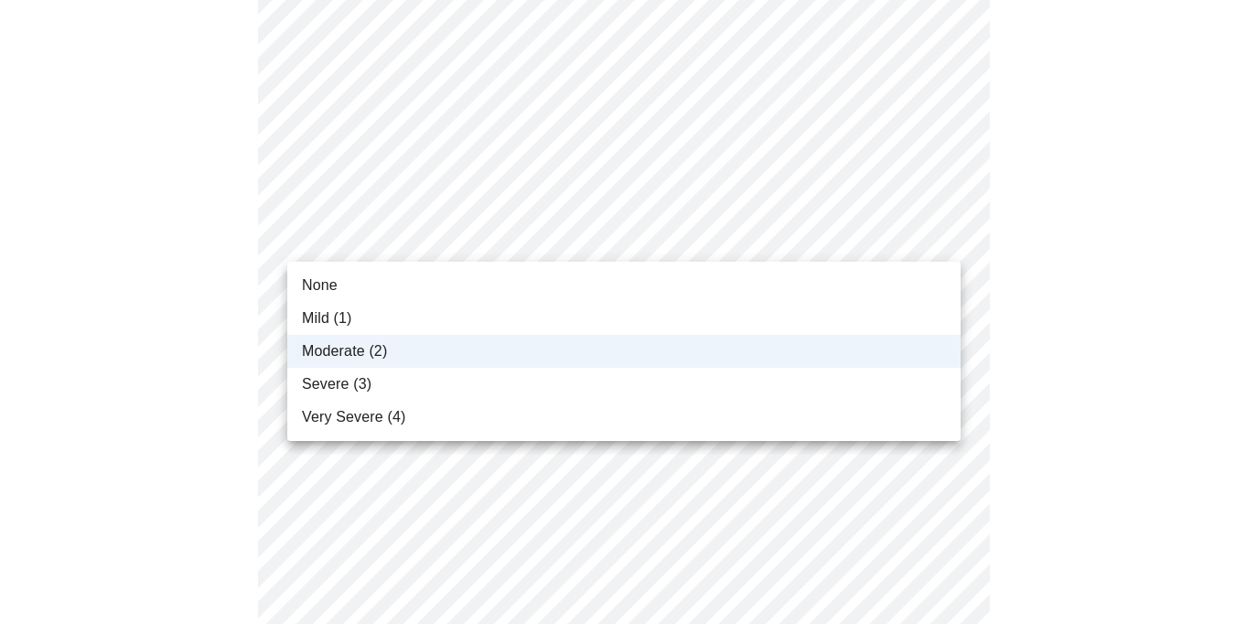
click at [943, 237] on body "MyMenopauseRx Appointments Messaging Labs Uploads Medications Community Refer a…" at bounding box center [623, 263] width 1232 height 2178
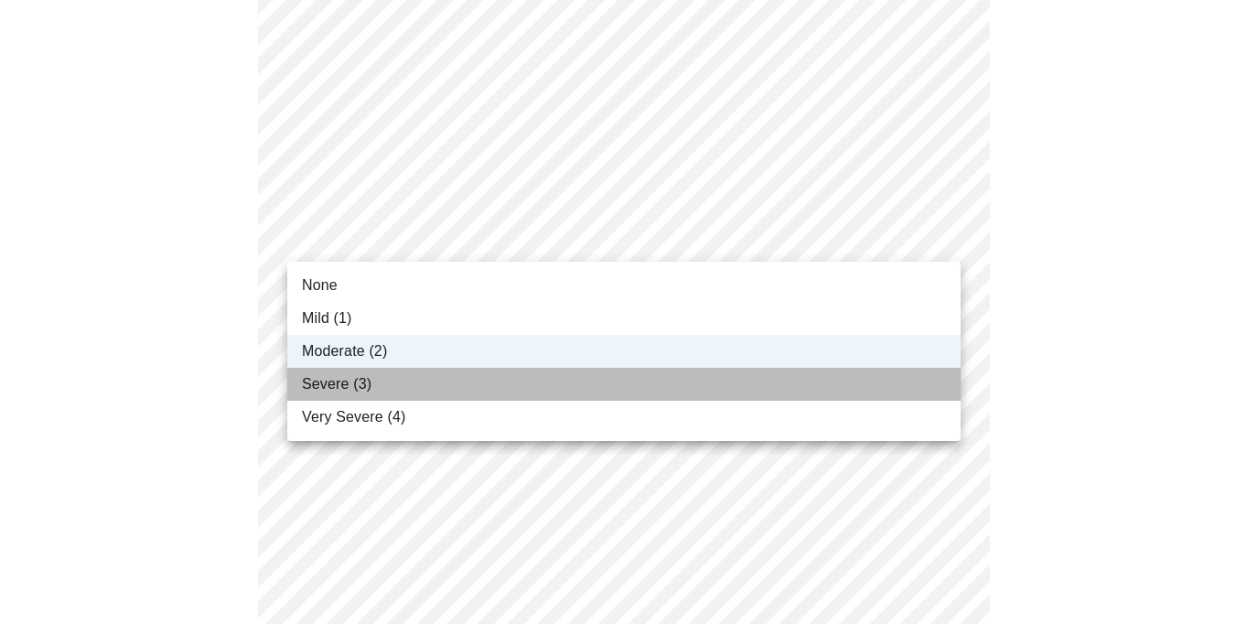
click at [937, 369] on li "Severe (3)" at bounding box center [623, 384] width 673 height 33
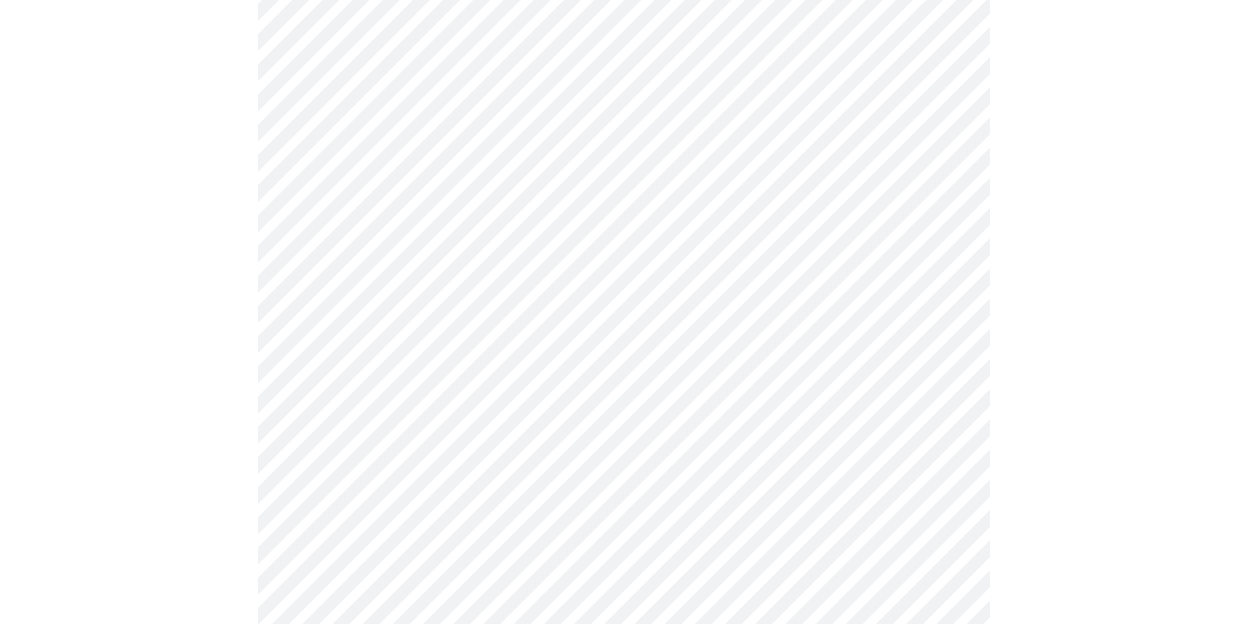
scroll to position [619, 0]
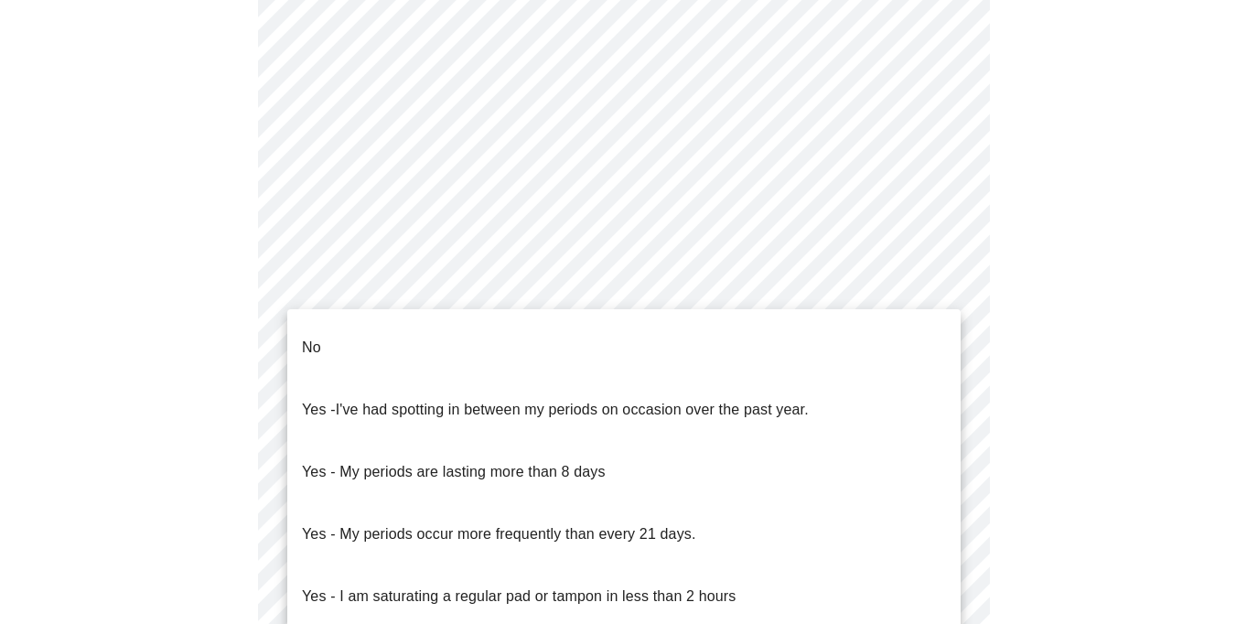
click at [864, 415] on body "MyMenopauseRx Appointments Messaging Labs Uploads Medications Community Refer a…" at bounding box center [623, 266] width 1232 height 1757
click at [844, 349] on li "No" at bounding box center [623, 347] width 673 height 62
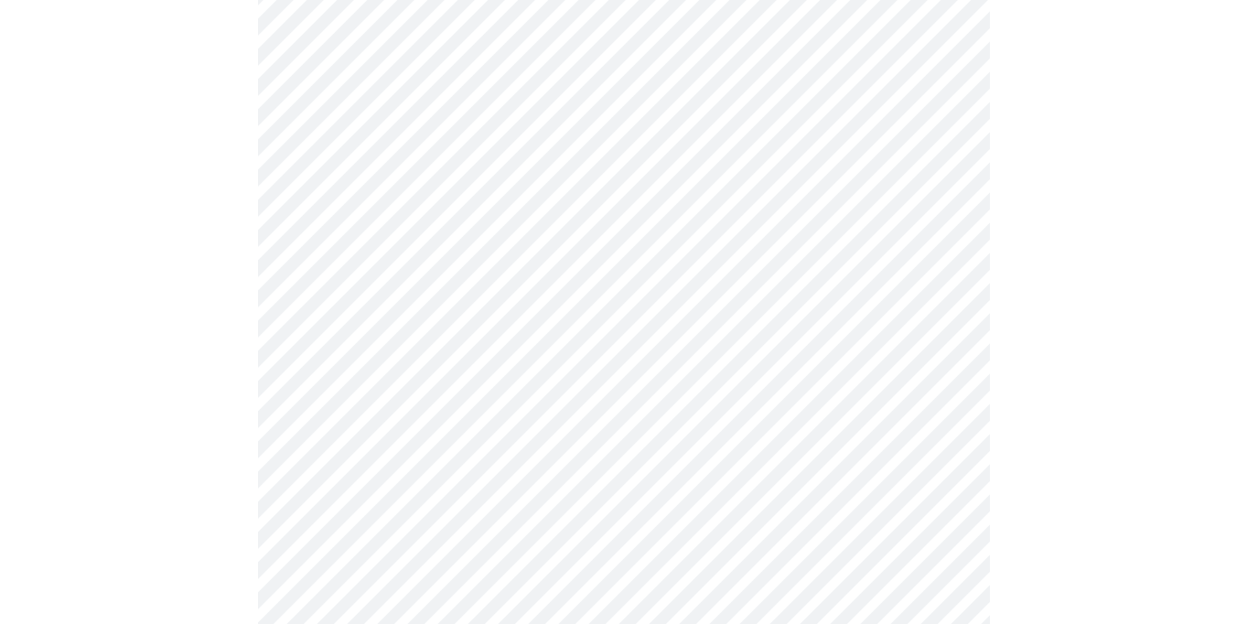
scroll to position [708, 0]
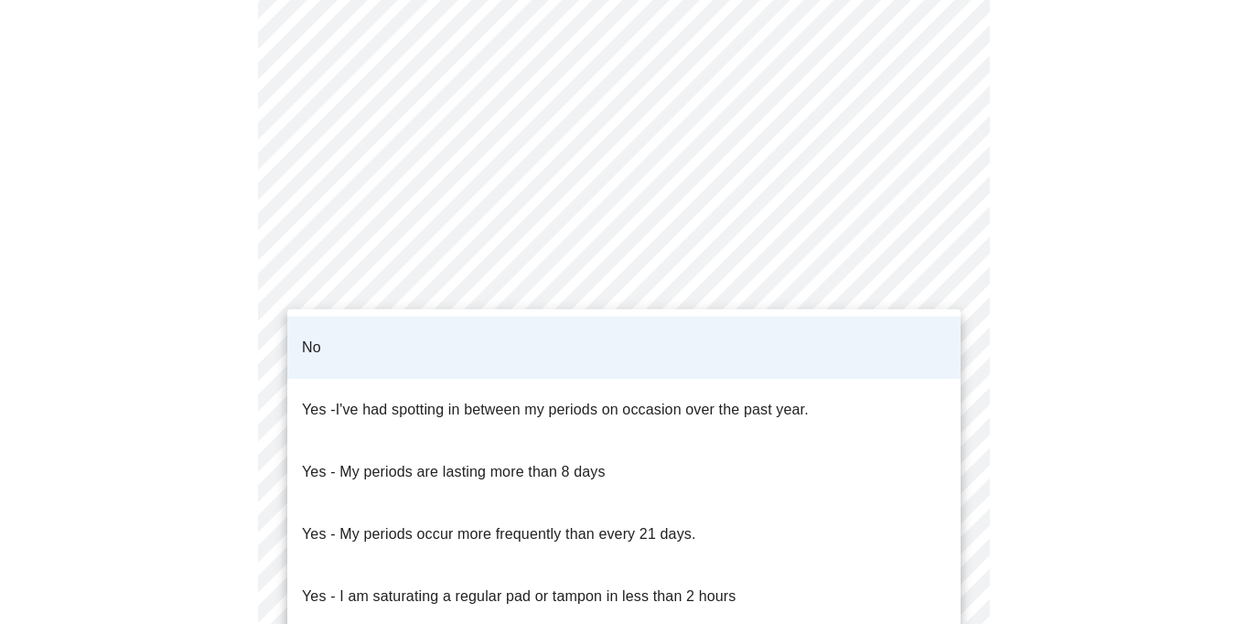
click at [938, 338] on body "MyMenopauseRx Appointments Messaging Labs Uploads Medications Community Refer a…" at bounding box center [623, 172] width 1232 height 1746
click at [932, 380] on li "Yes - I've had spotting in between my periods on occasion over the past year." at bounding box center [623, 410] width 673 height 62
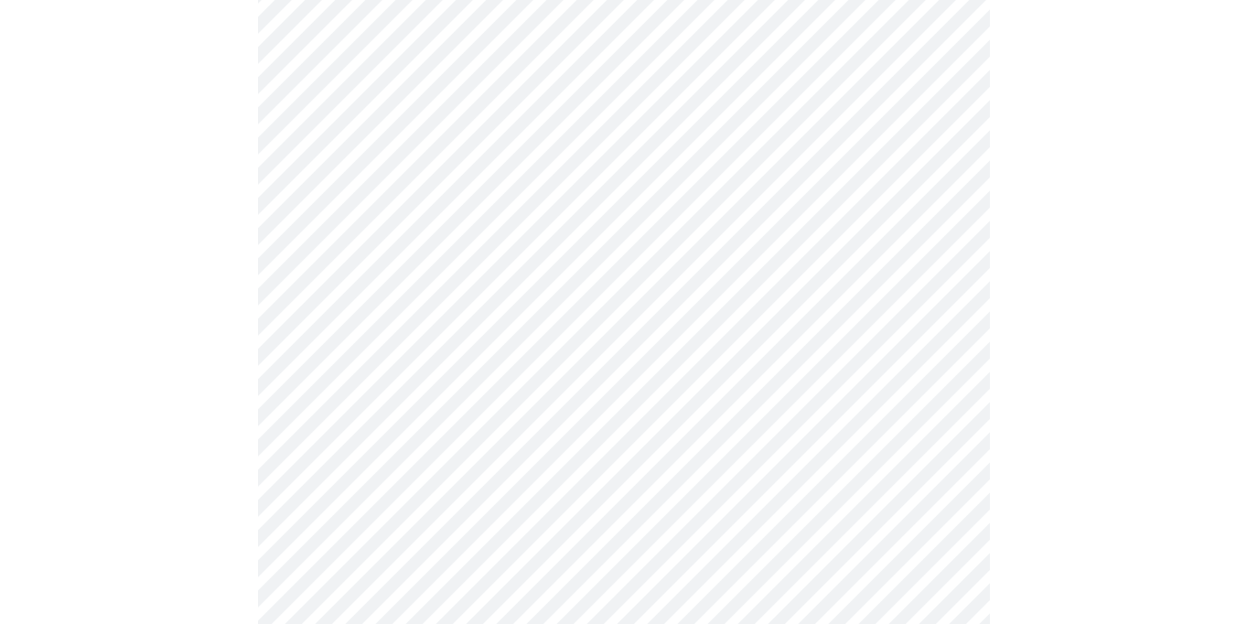
scroll to position [786, 0]
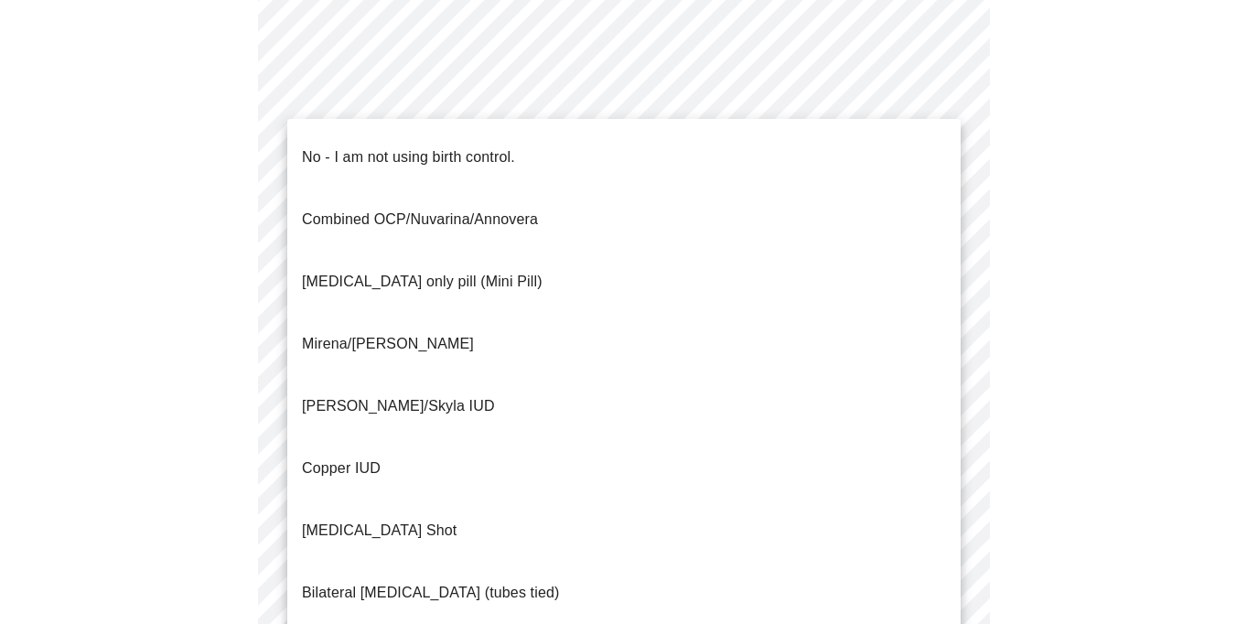
click at [936, 380] on body "MyMenopauseRx Appointments Messaging Labs Uploads Medications Community Refer a…" at bounding box center [623, 95] width 1232 height 1746
click at [907, 151] on li "No - I am not using birth control." at bounding box center [623, 157] width 673 height 62
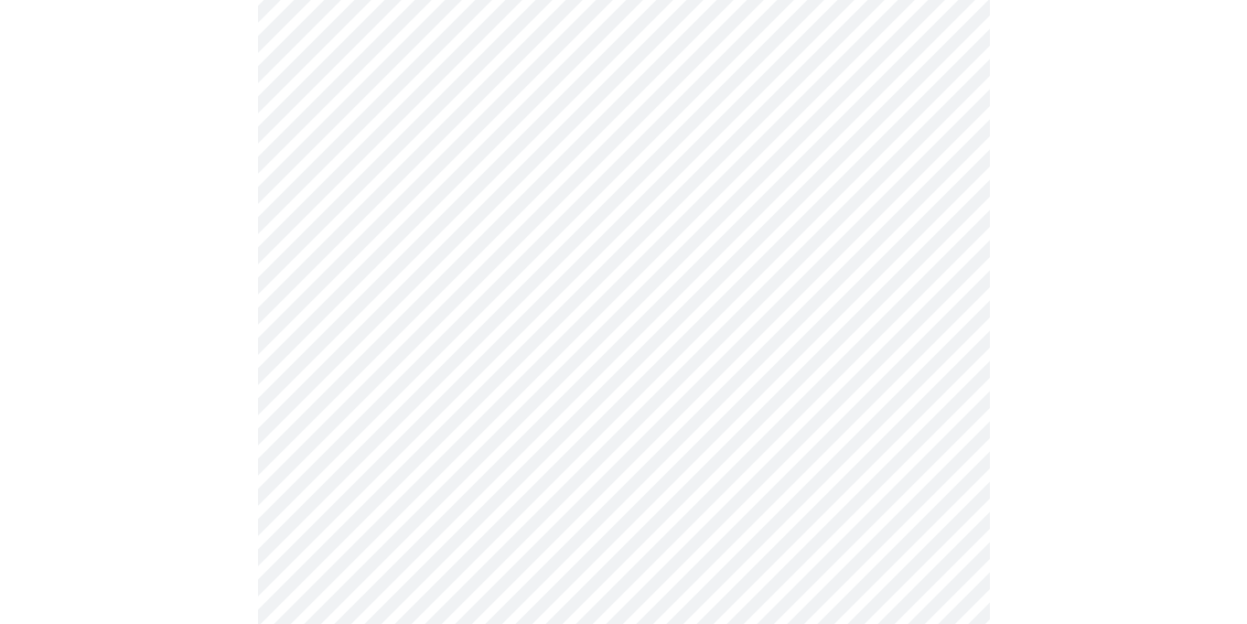
scroll to position [888, 0]
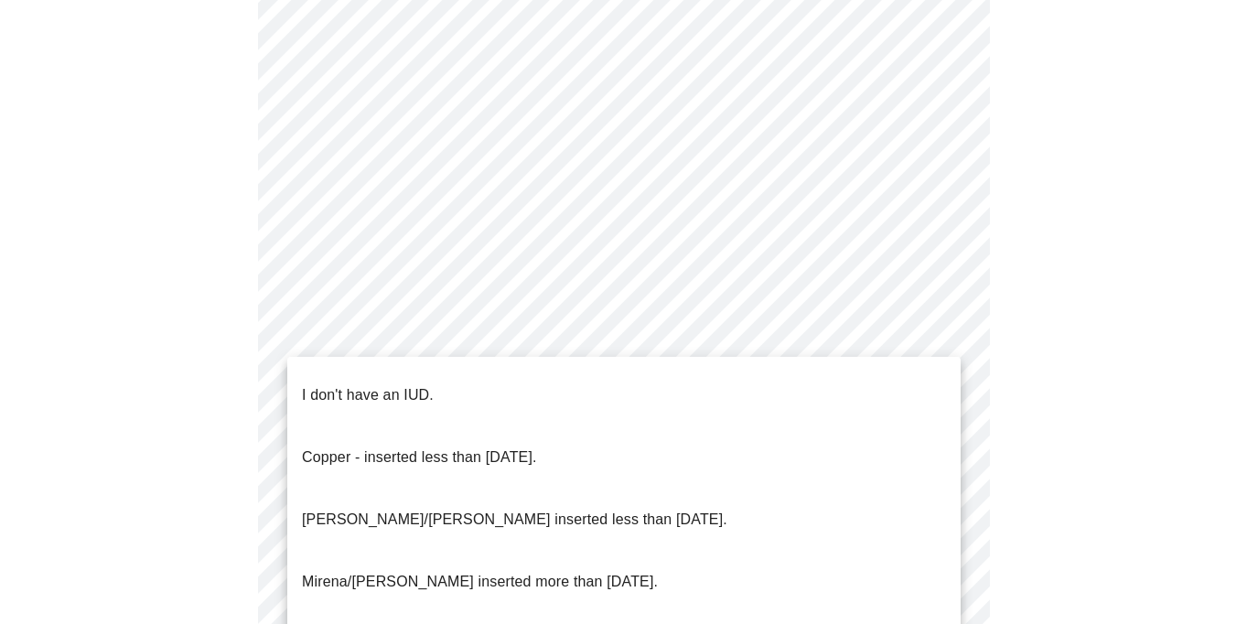
click at [933, 378] on li "I don't have an IUD." at bounding box center [623, 395] width 673 height 62
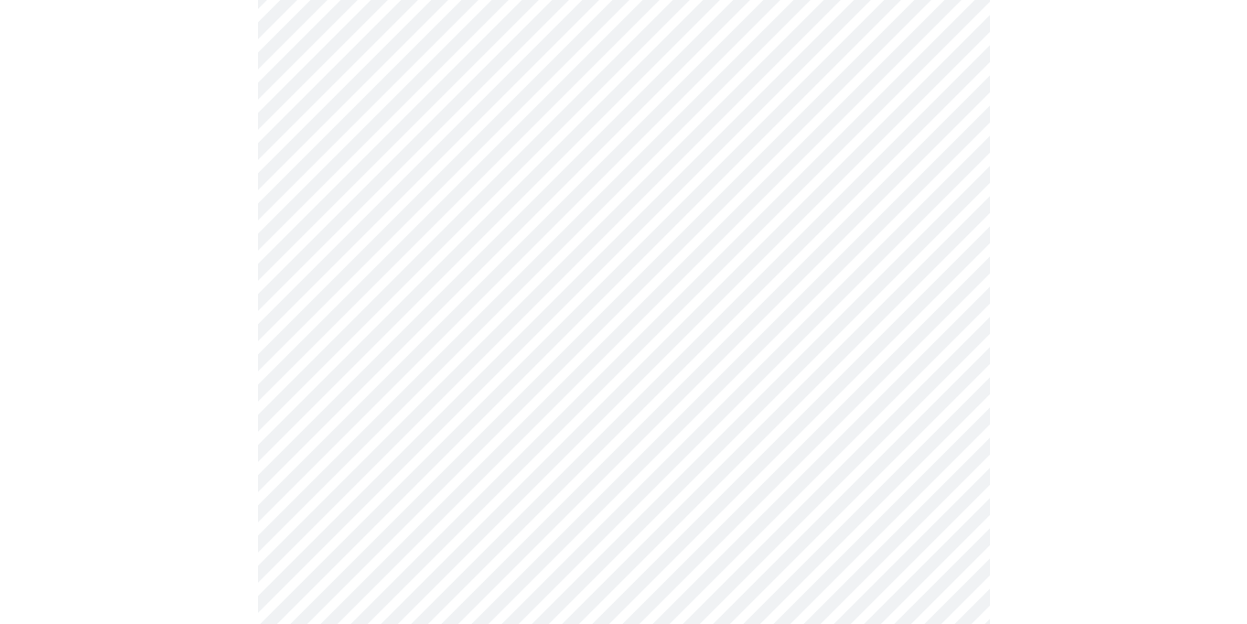
scroll to position [1030, 0]
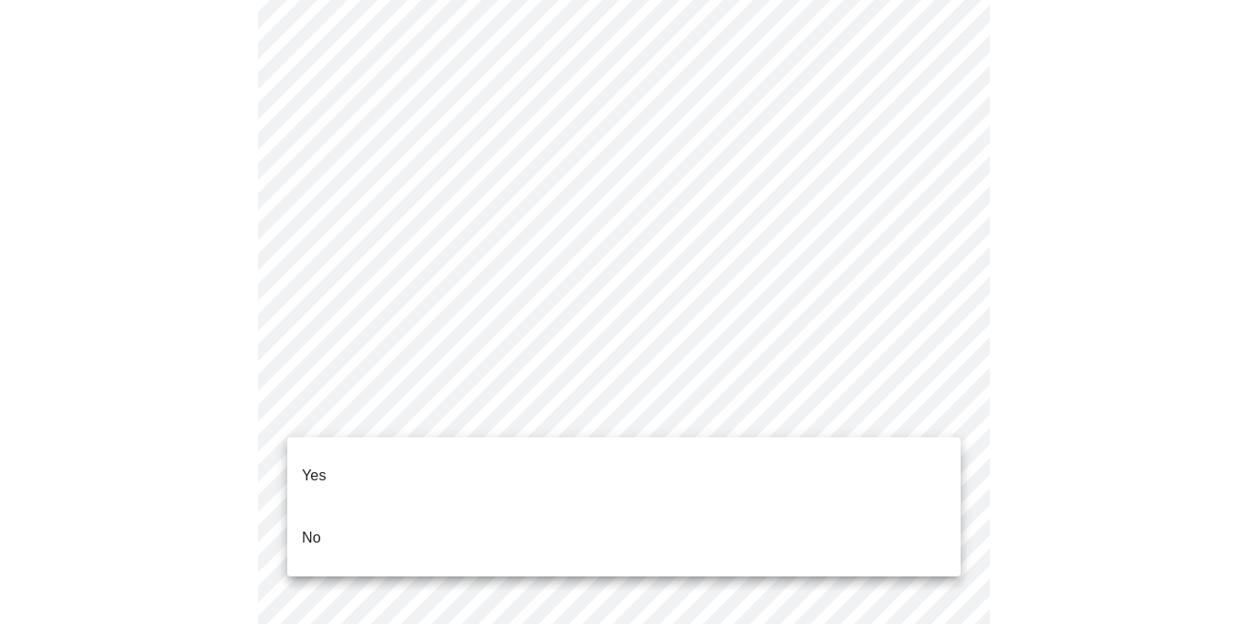
click at [933, 467] on li "Yes" at bounding box center [623, 475] width 673 height 62
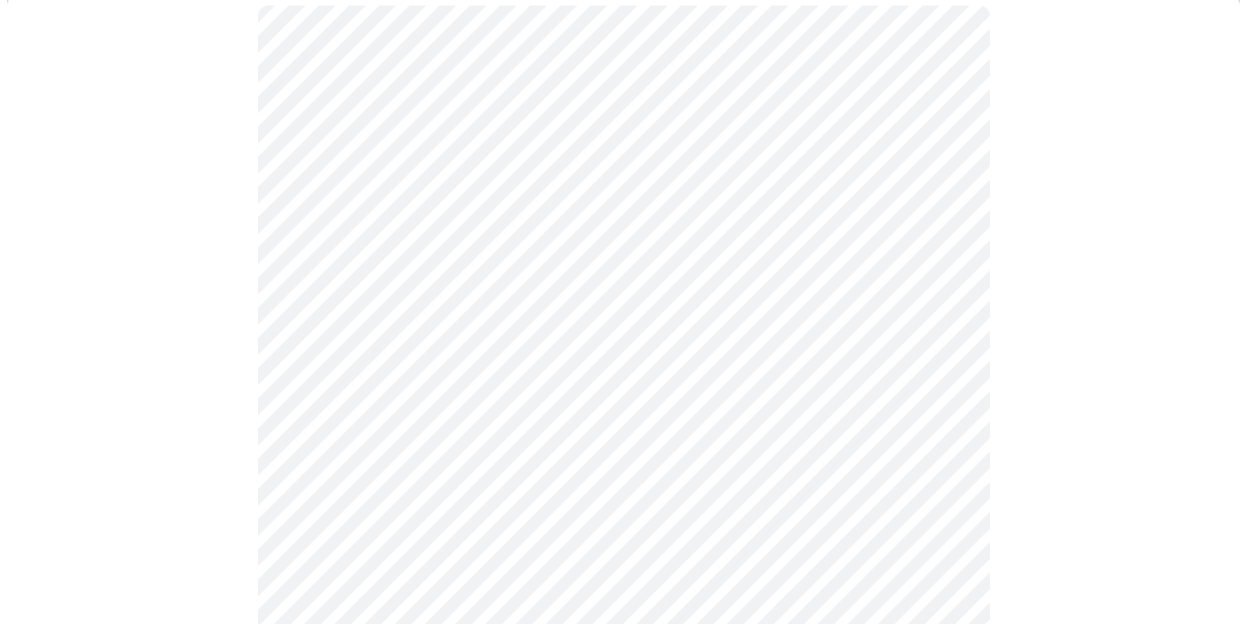
scroll to position [193, 0]
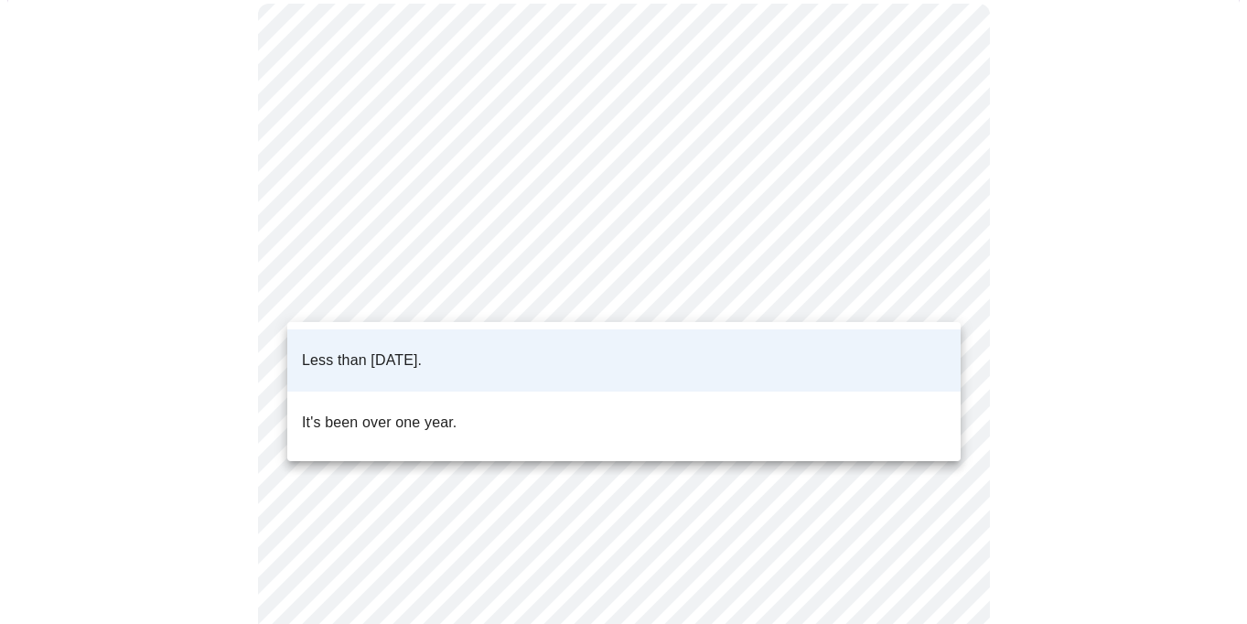
click at [929, 293] on body "MyMenopauseRx Appointments Messaging Labs Uploads Medications Community Refer a…" at bounding box center [623, 418] width 1232 height 1208
click at [1121, 305] on div at bounding box center [623, 312] width 1247 height 624
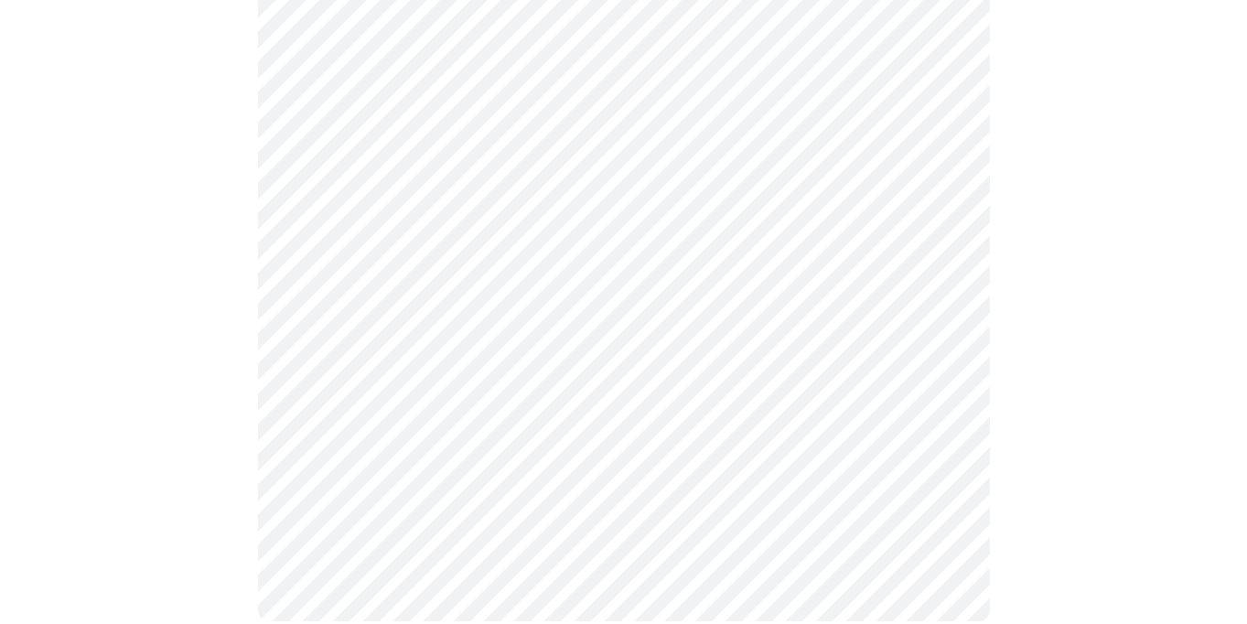
scroll to position [0, 0]
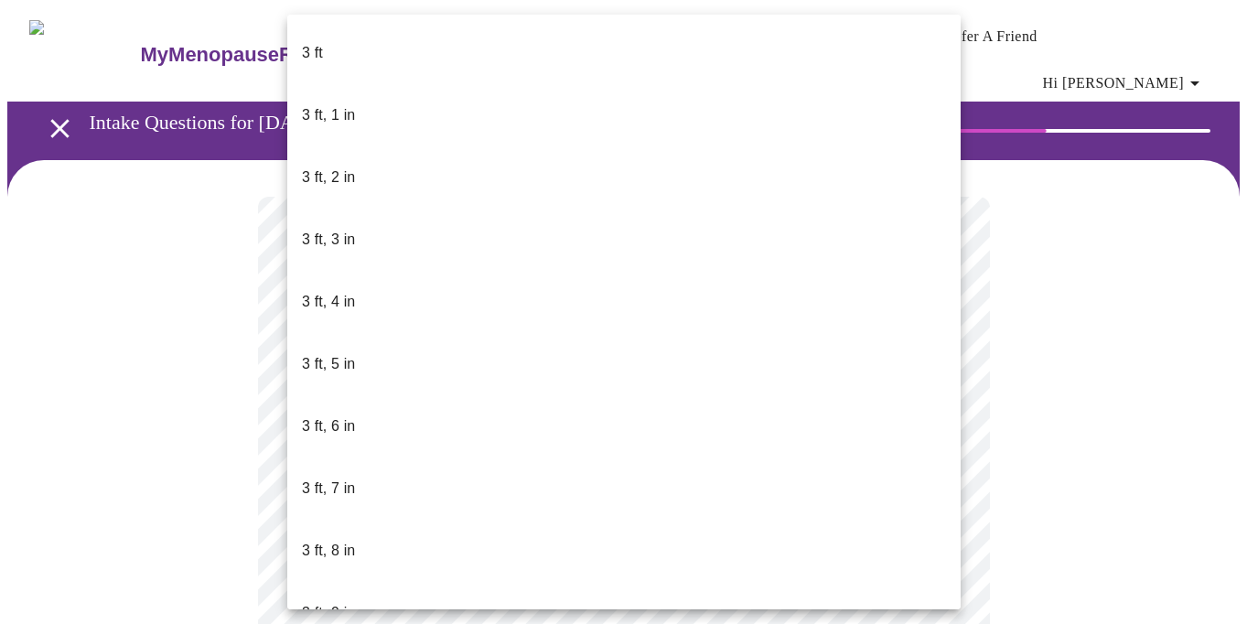
click at [941, 535] on body "MyMenopauseRx Appointments Messaging Labs Uploads Medications Community Refer a…" at bounding box center [623, 502] width 1232 height 991
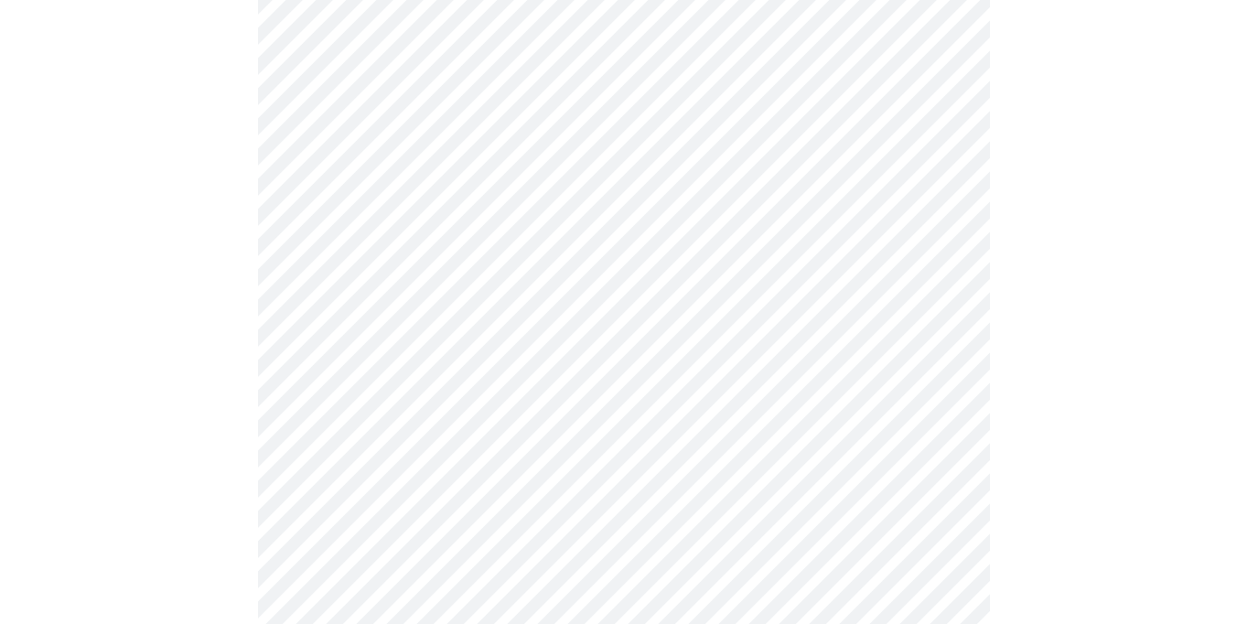
scroll to position [4608, 0]
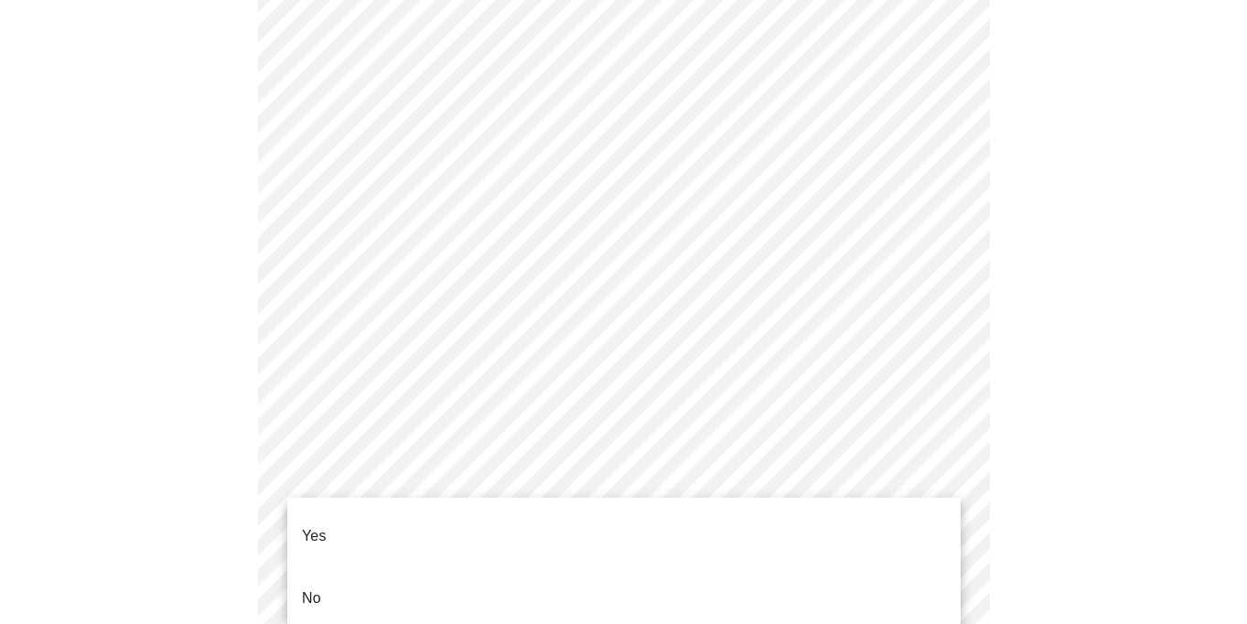
click at [932, 569] on li "No" at bounding box center [623, 598] width 673 height 62
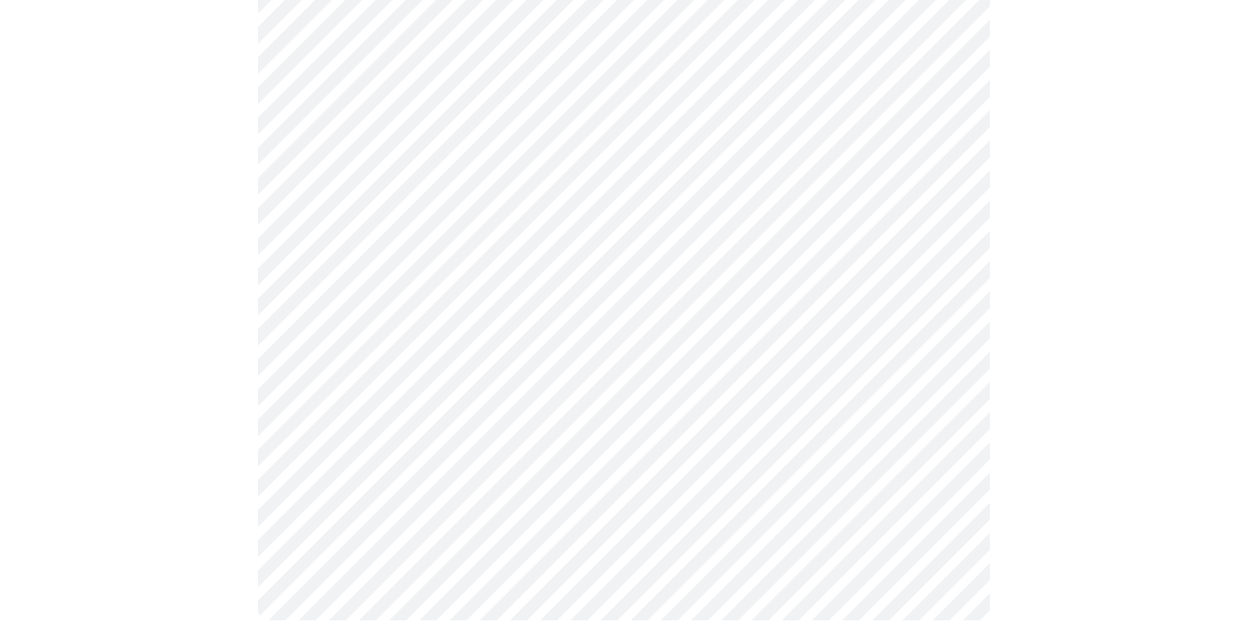
scroll to position [0, 0]
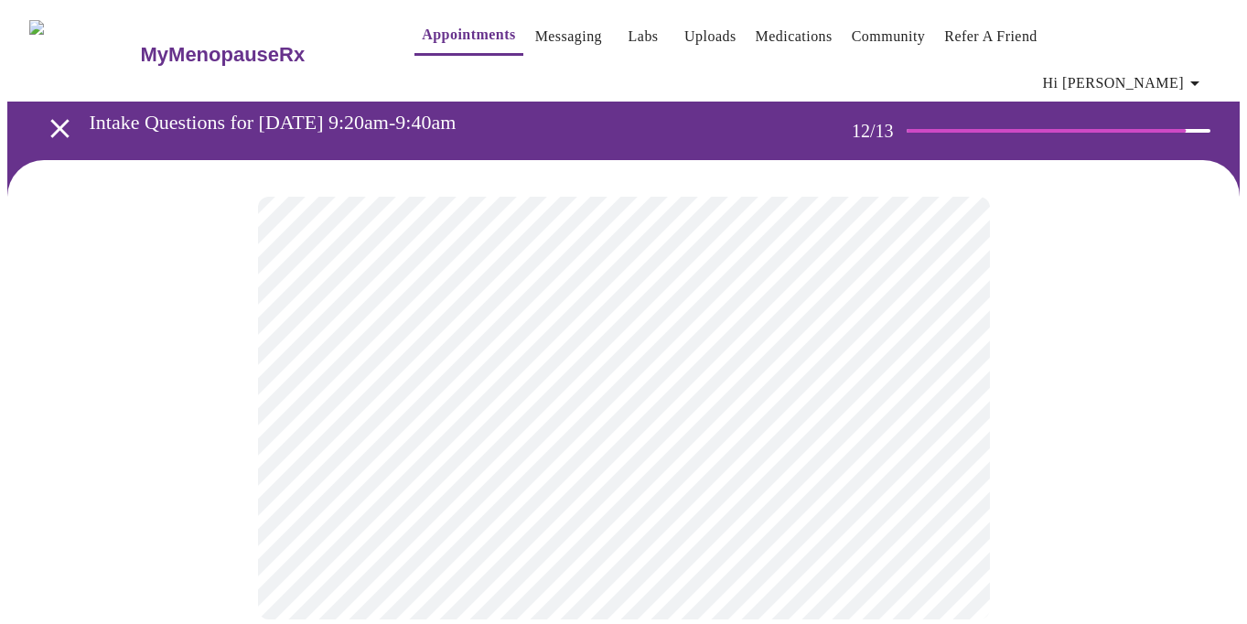
click at [947, 385] on body "MyMenopauseRx Appointments Messaging Labs Uploads Medications Community Refer a…" at bounding box center [623, 331] width 1232 height 648
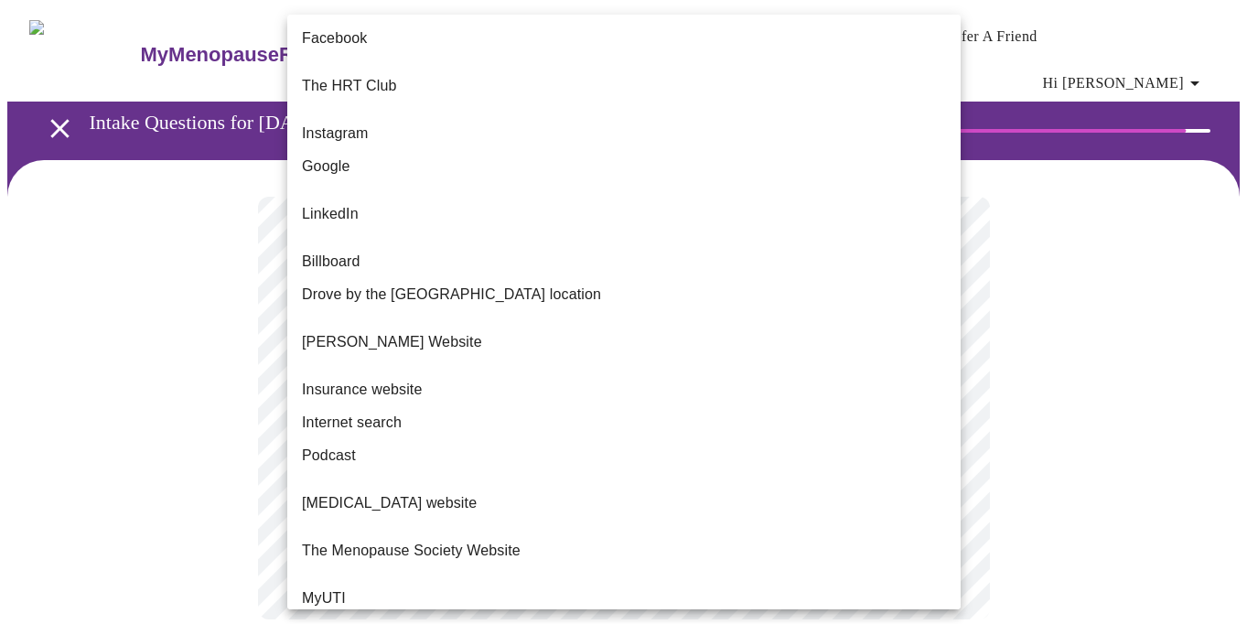
scroll to position [177, 0]
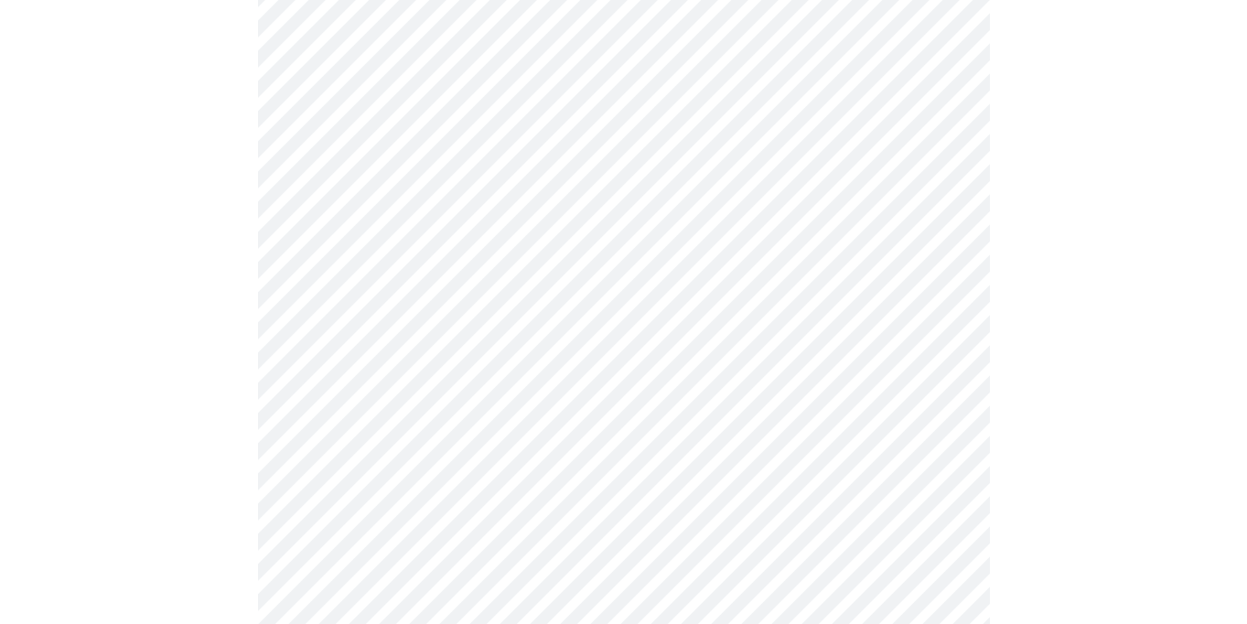
scroll to position [1057, 0]
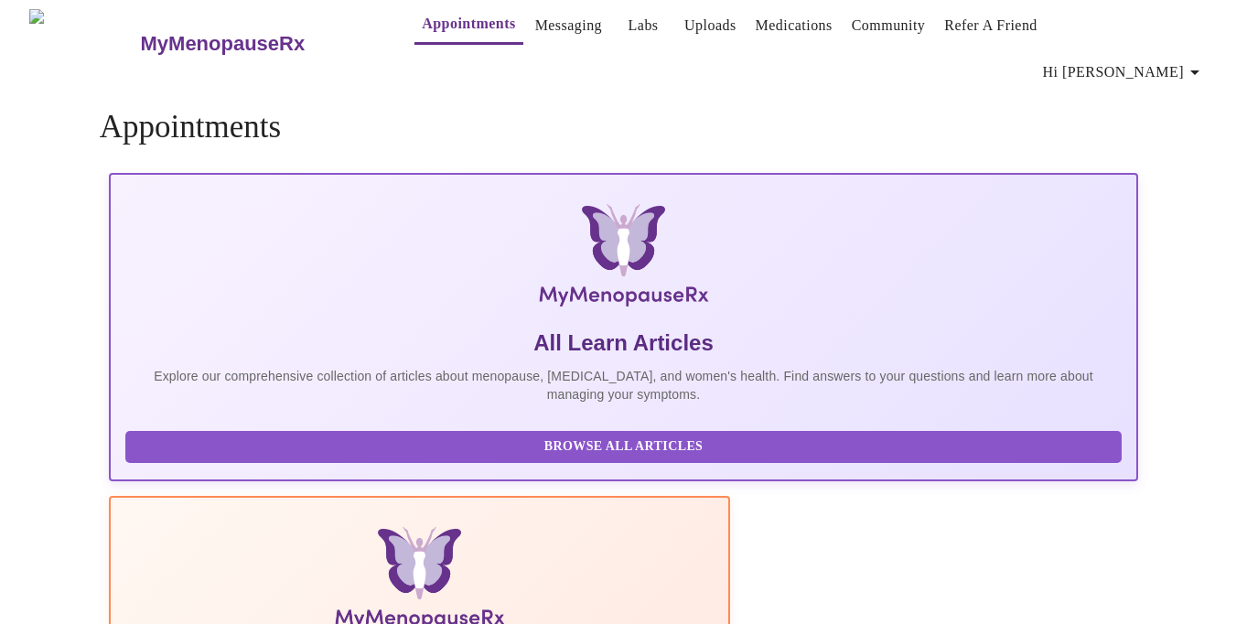
scroll to position [1057, 0]
